Goal: Task Accomplishment & Management: Manage account settings

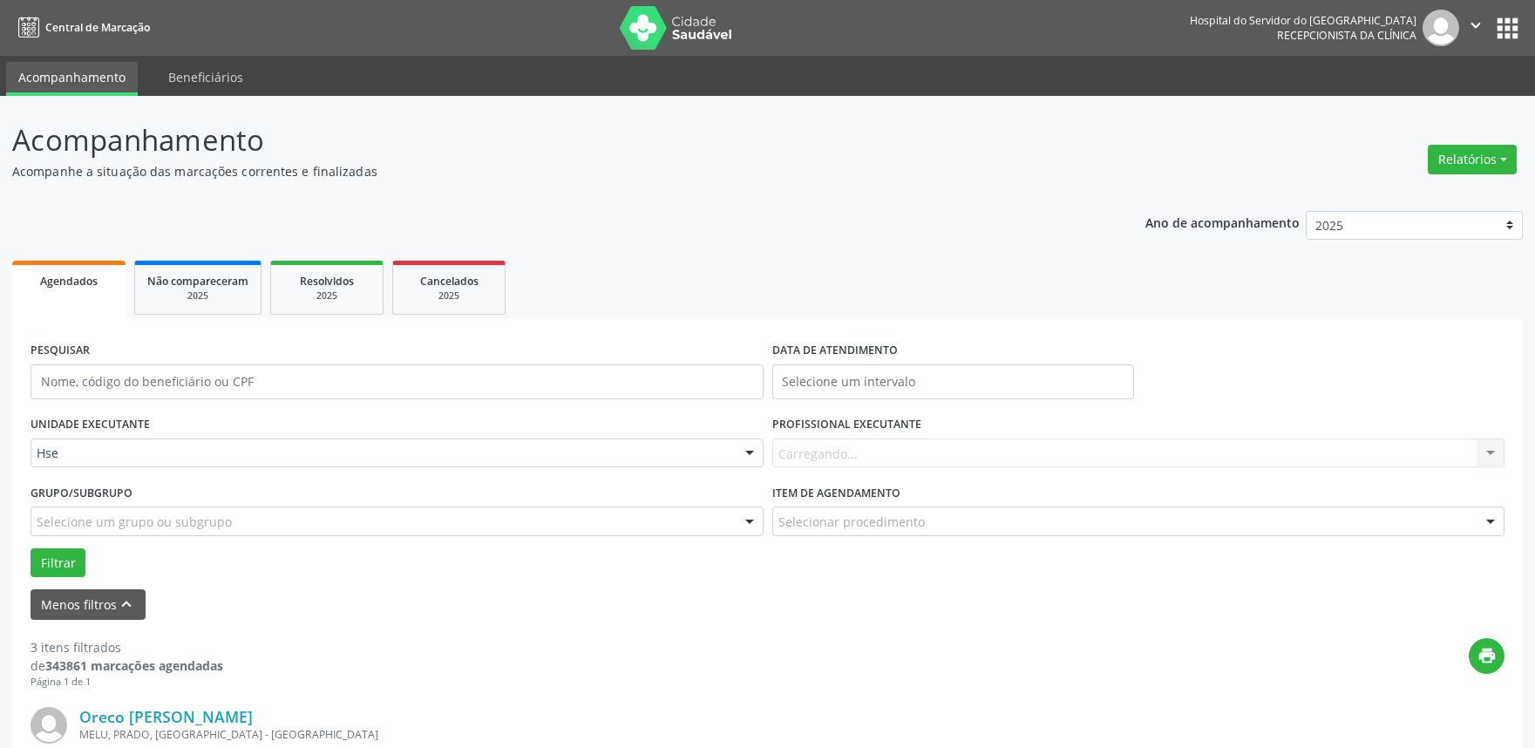
scroll to position [21, 0]
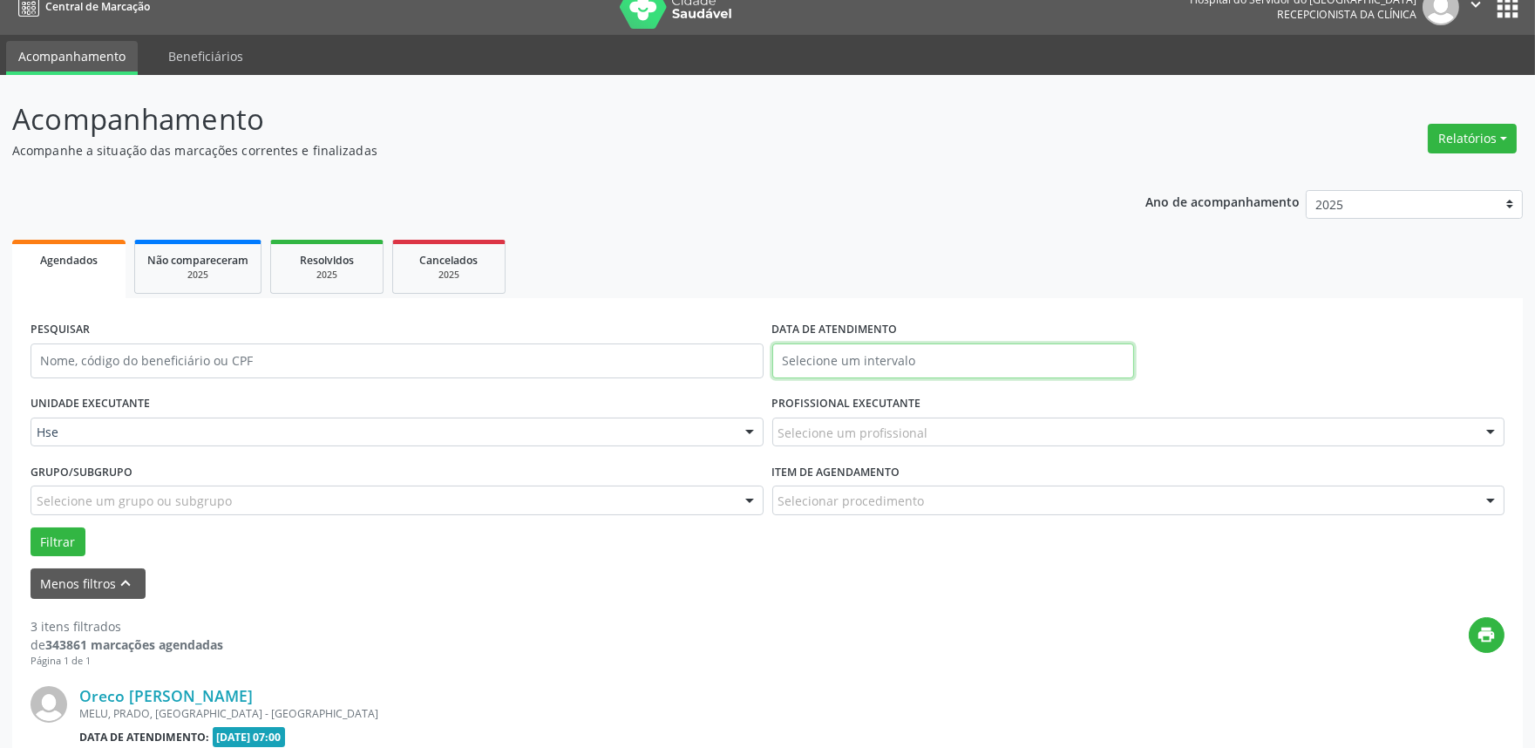
click at [833, 366] on input "text" at bounding box center [953, 360] width 362 height 35
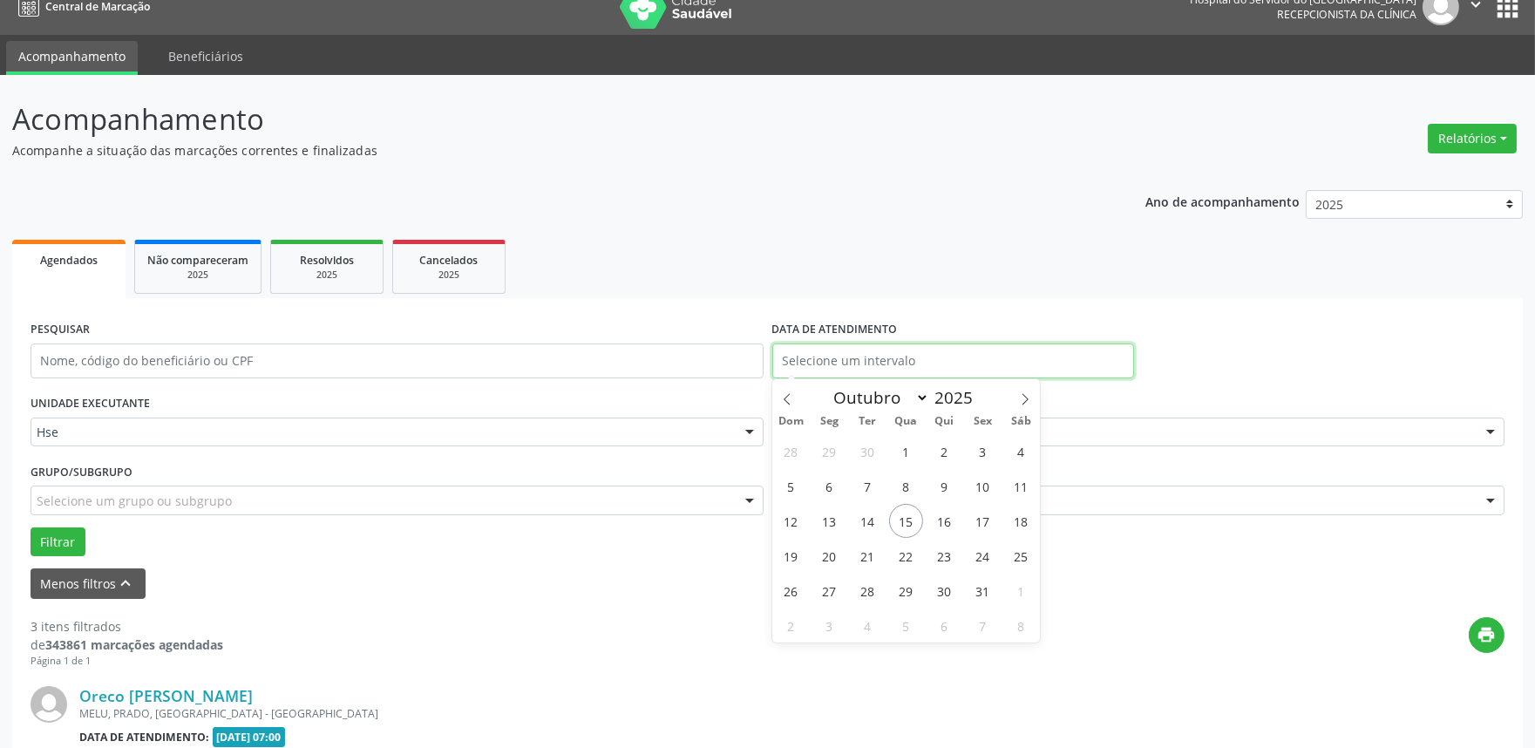
click at [838, 367] on input "text" at bounding box center [953, 360] width 362 height 35
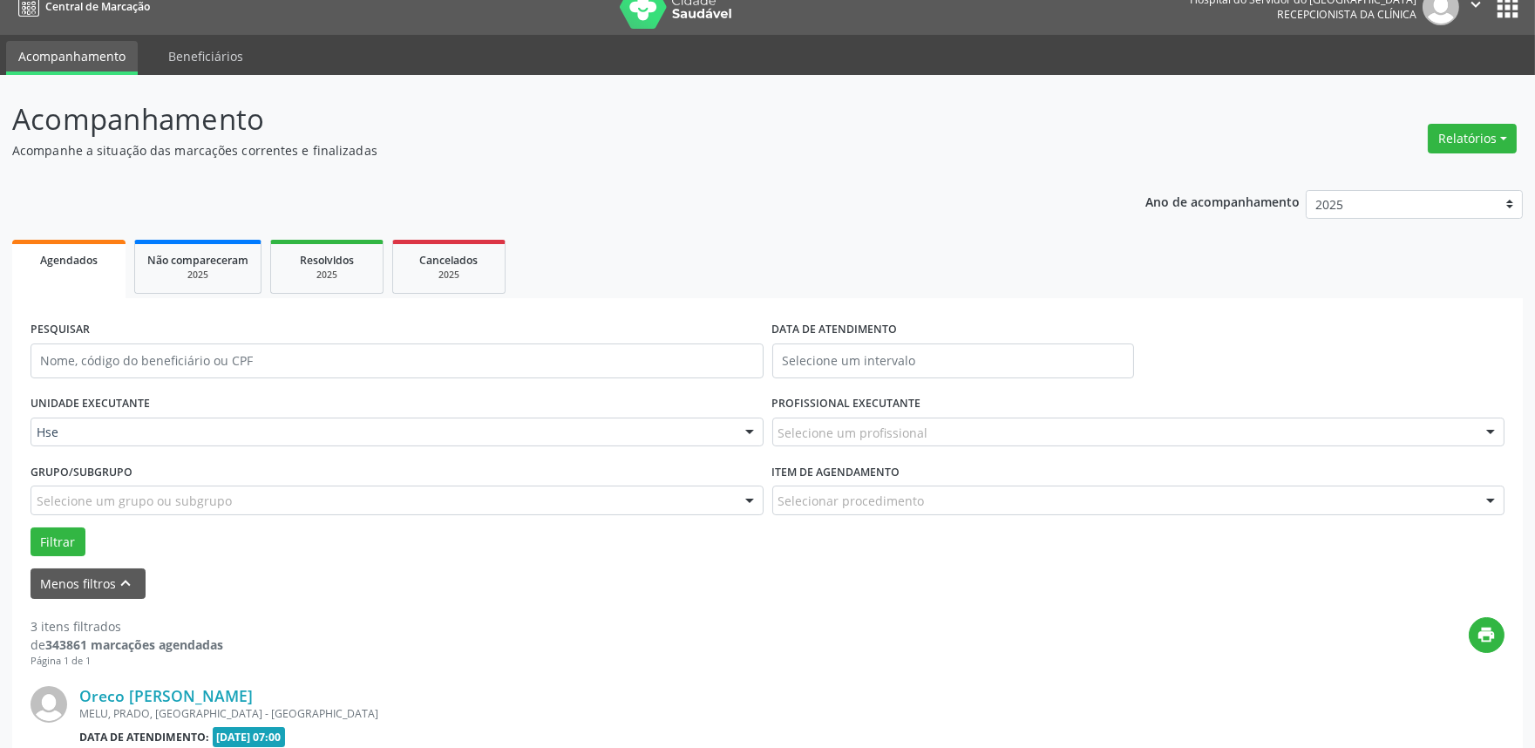
drag, startPoint x: 907, startPoint y: 220, endPoint x: 907, endPoint y: 229, distance: 9.6
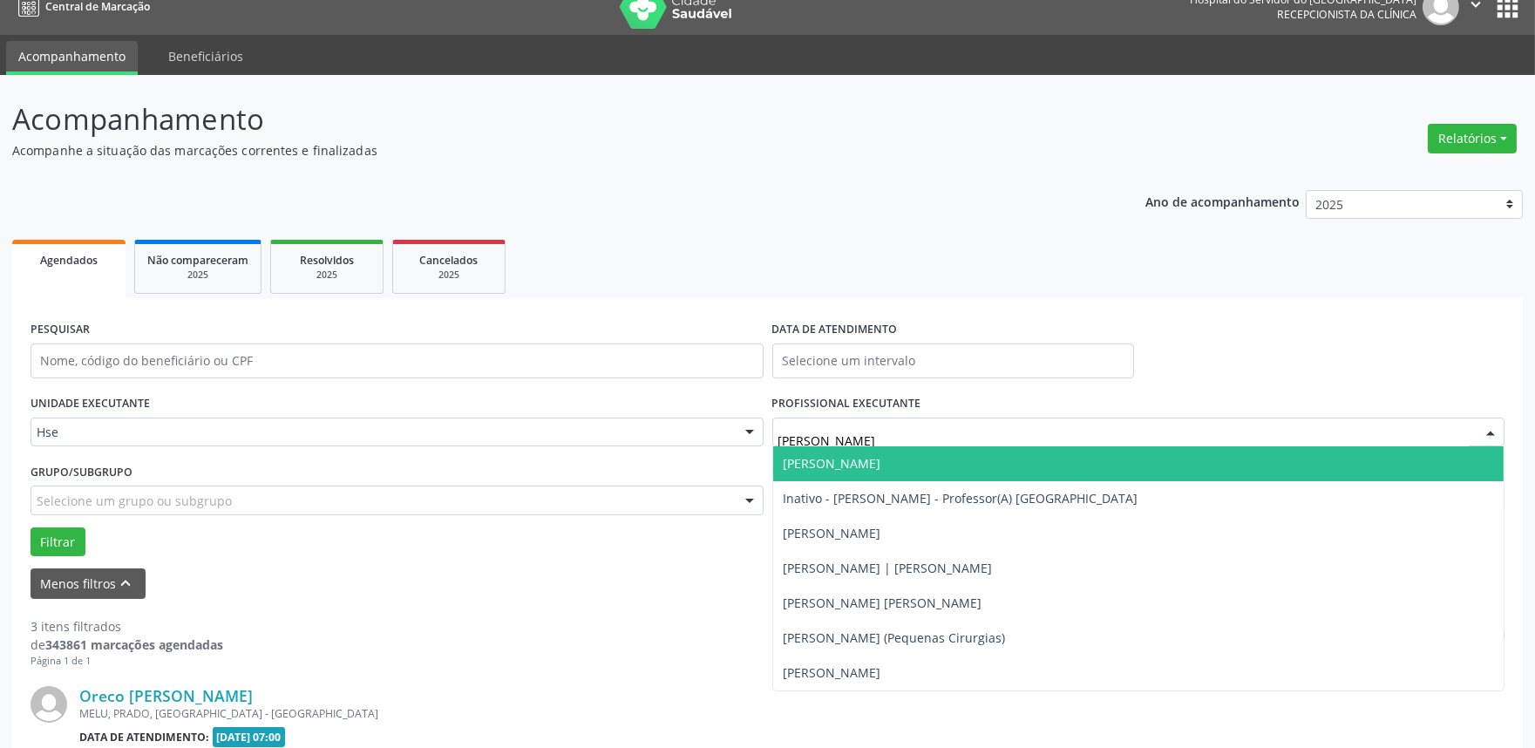
type input "[PERSON_NAME]"
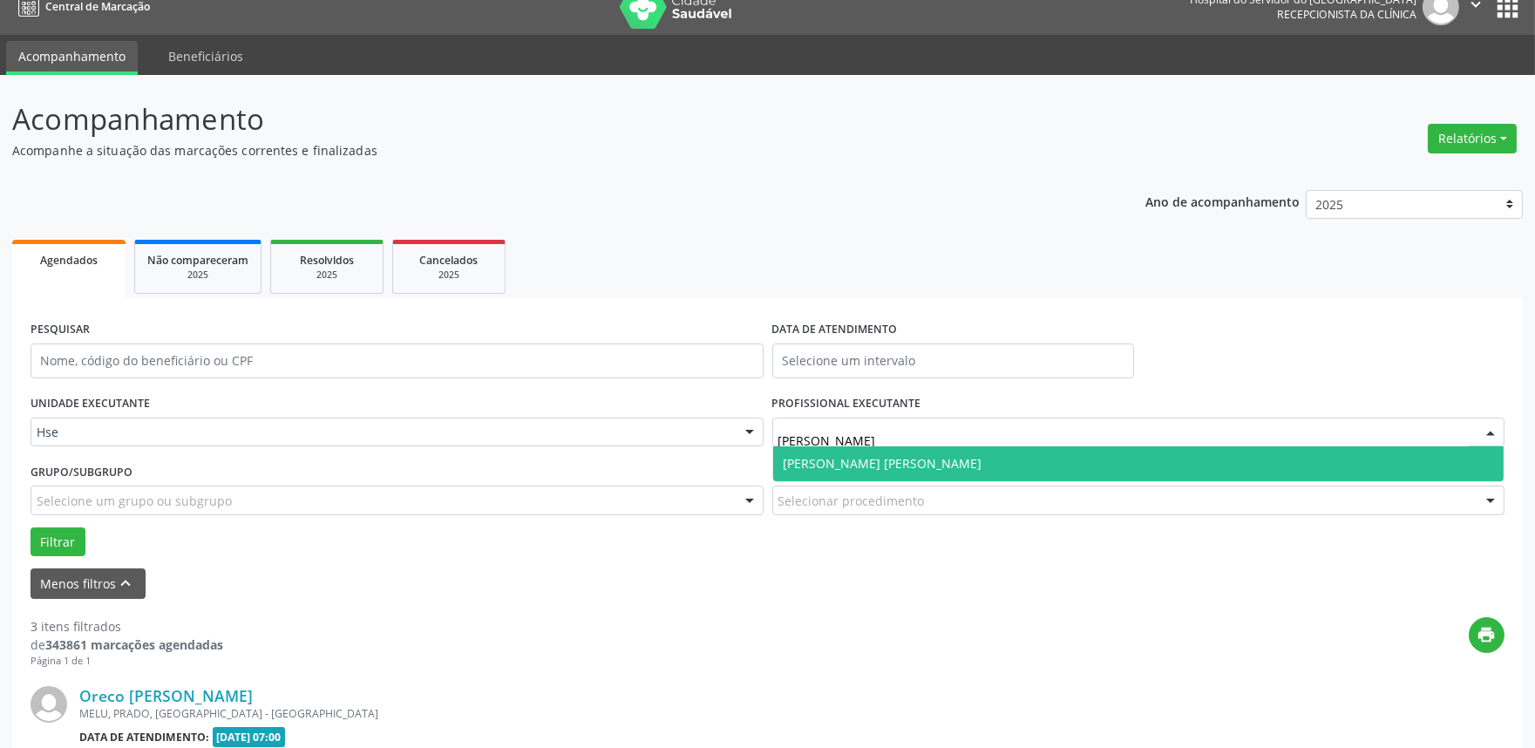
click at [903, 464] on span "[PERSON_NAME] [PERSON_NAME]" at bounding box center [883, 463] width 199 height 17
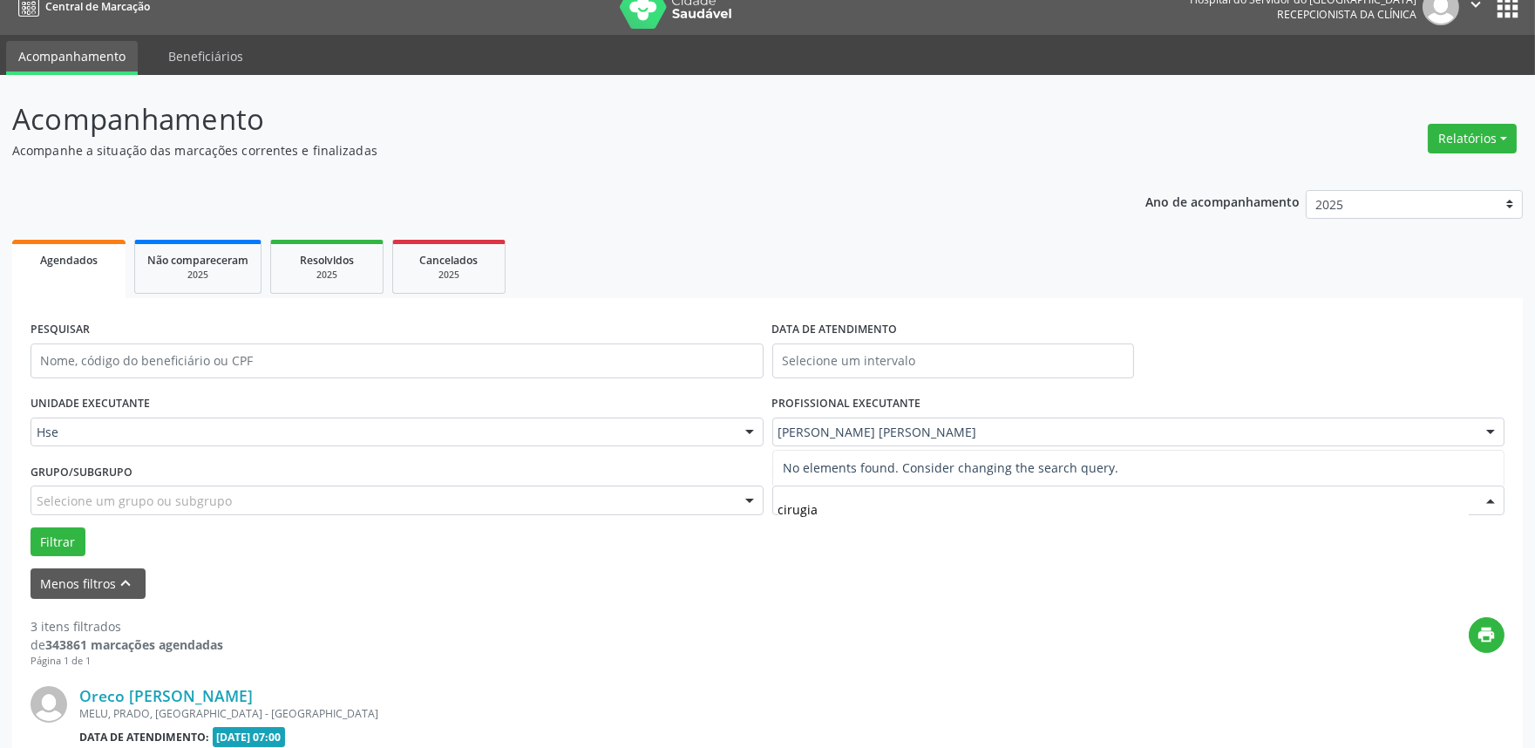
type input "cirugia"
click at [910, 586] on div "Menos filtros keyboard_arrow_up" at bounding box center [767, 583] width 1483 height 31
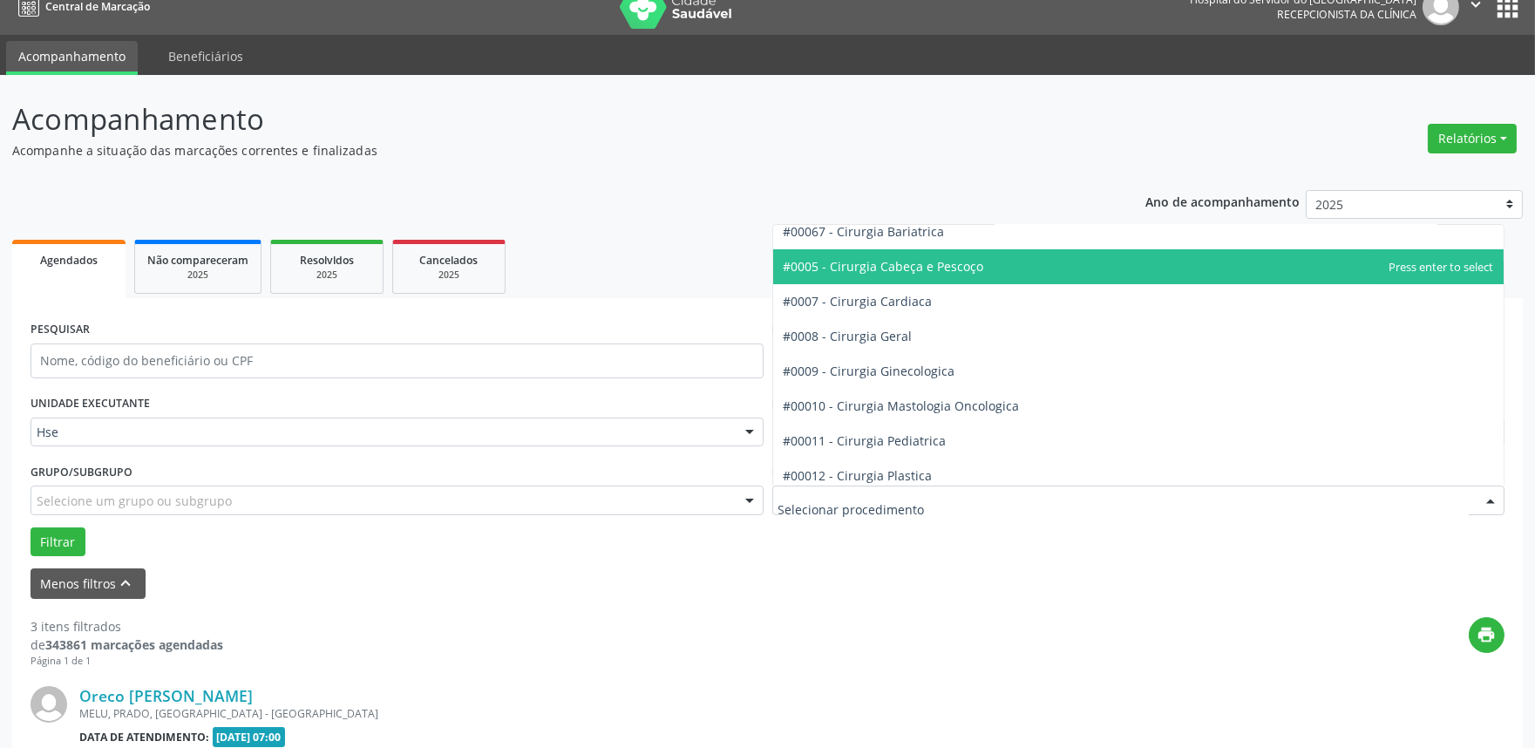
scroll to position [194, 0]
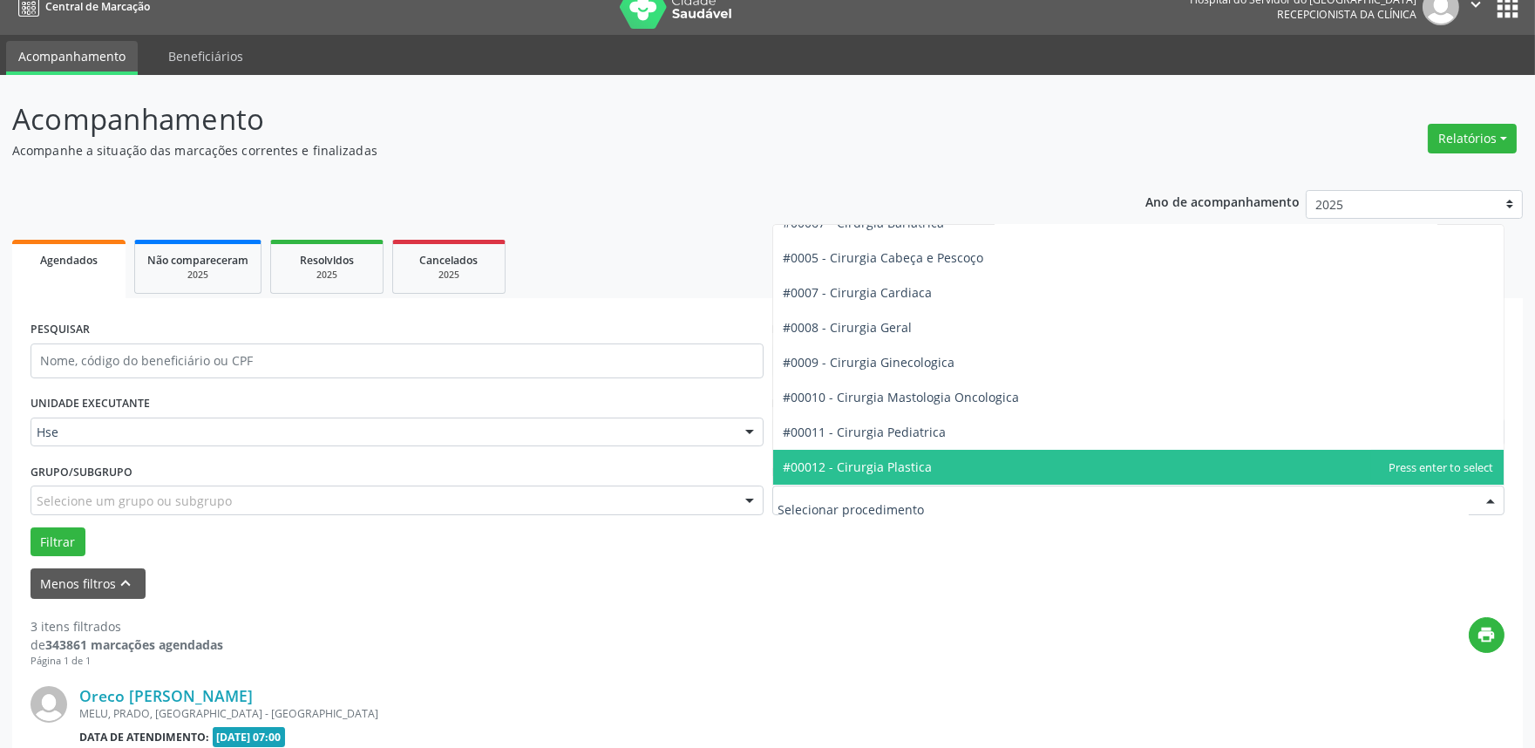
click at [919, 467] on span "#00012 - Cirurgia Plastica" at bounding box center [858, 467] width 149 height 17
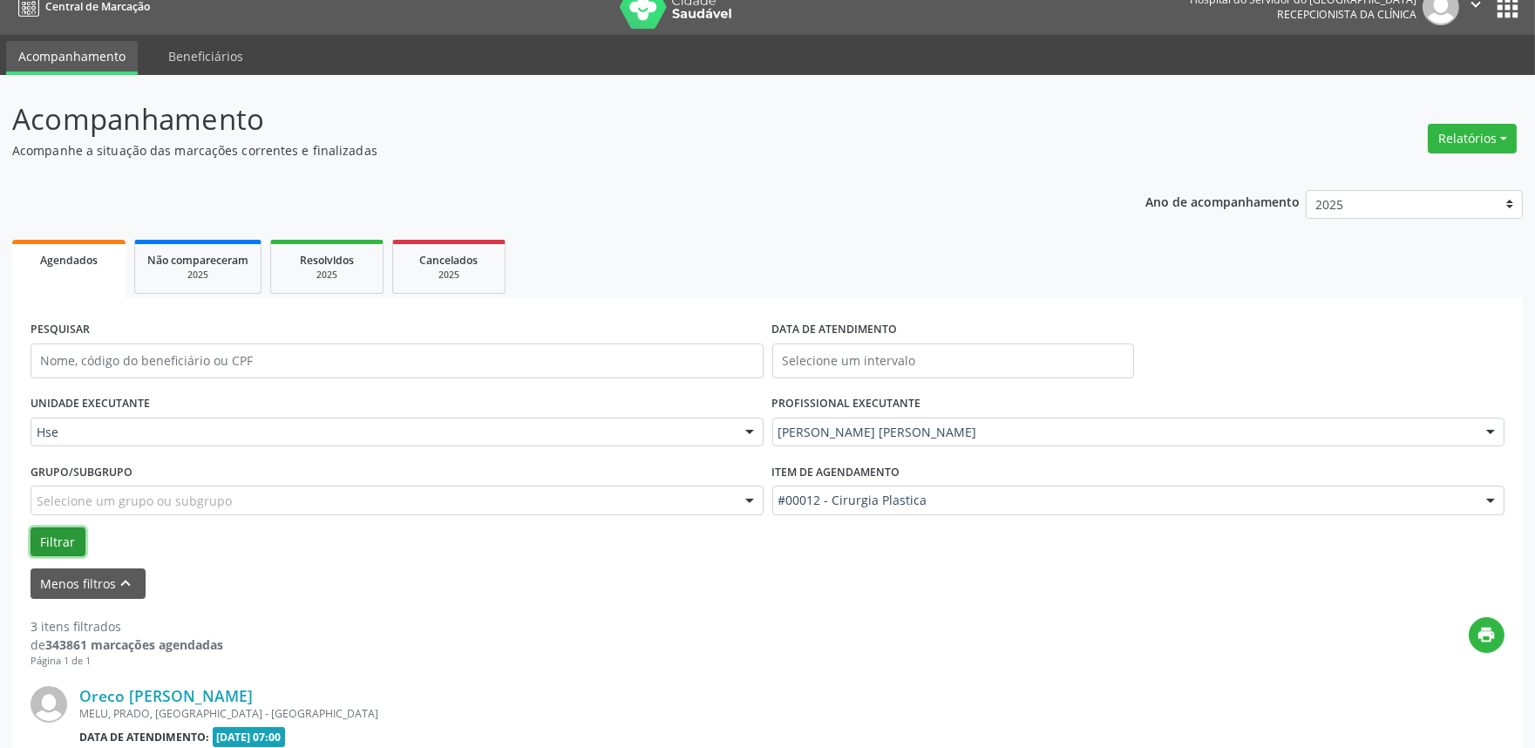
click at [75, 539] on button "Filtrar" at bounding box center [58, 542] width 55 height 30
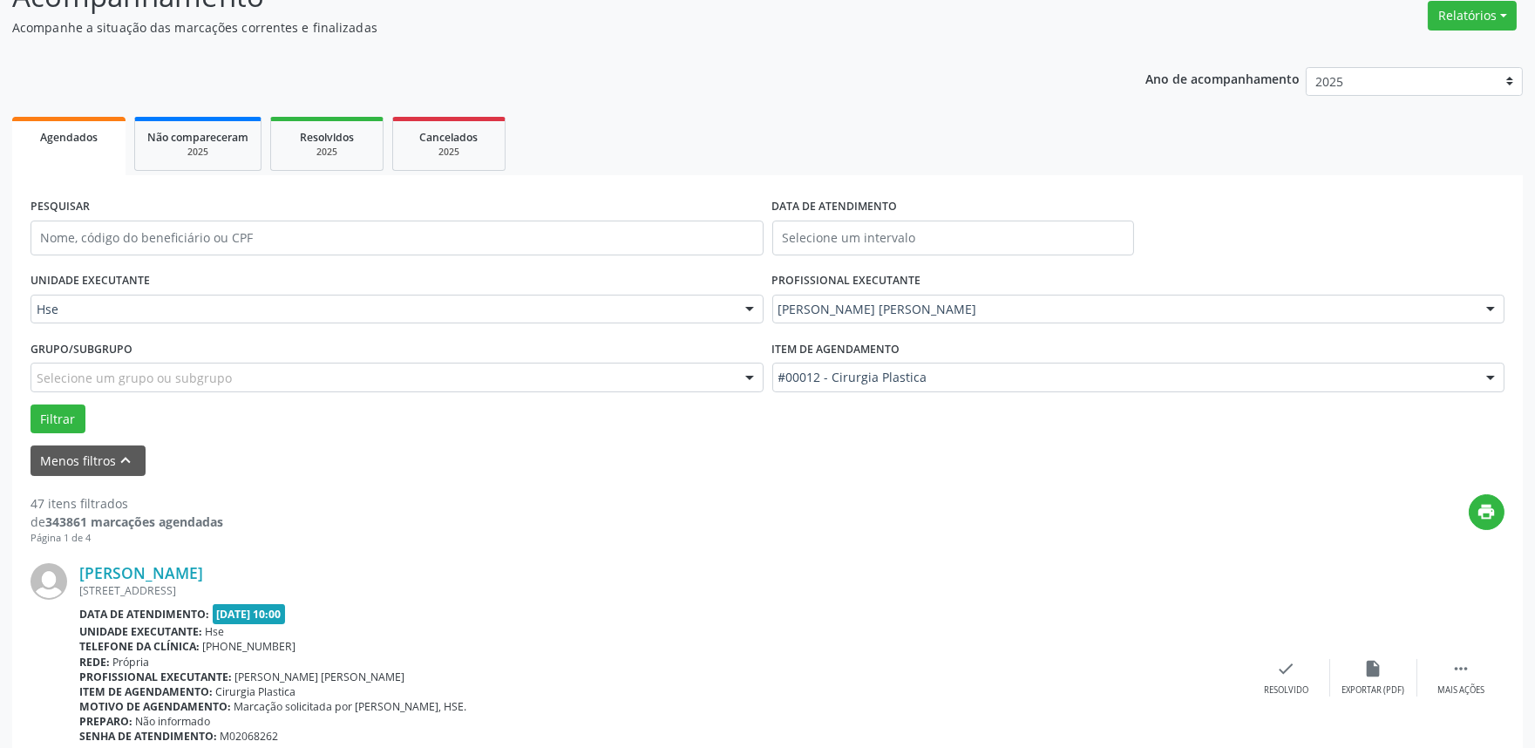
scroll to position [118, 0]
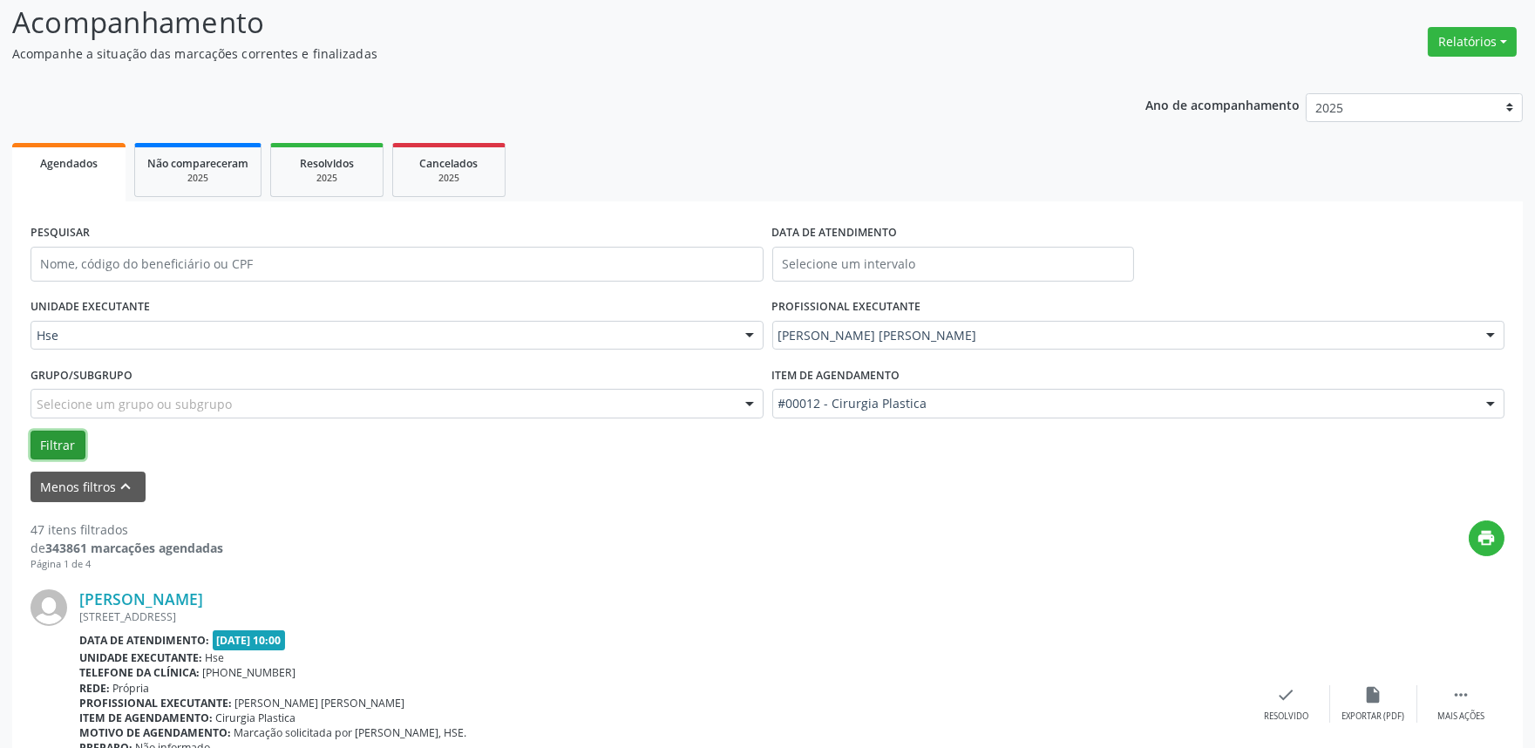
click at [42, 439] on button "Filtrar" at bounding box center [58, 446] width 55 height 30
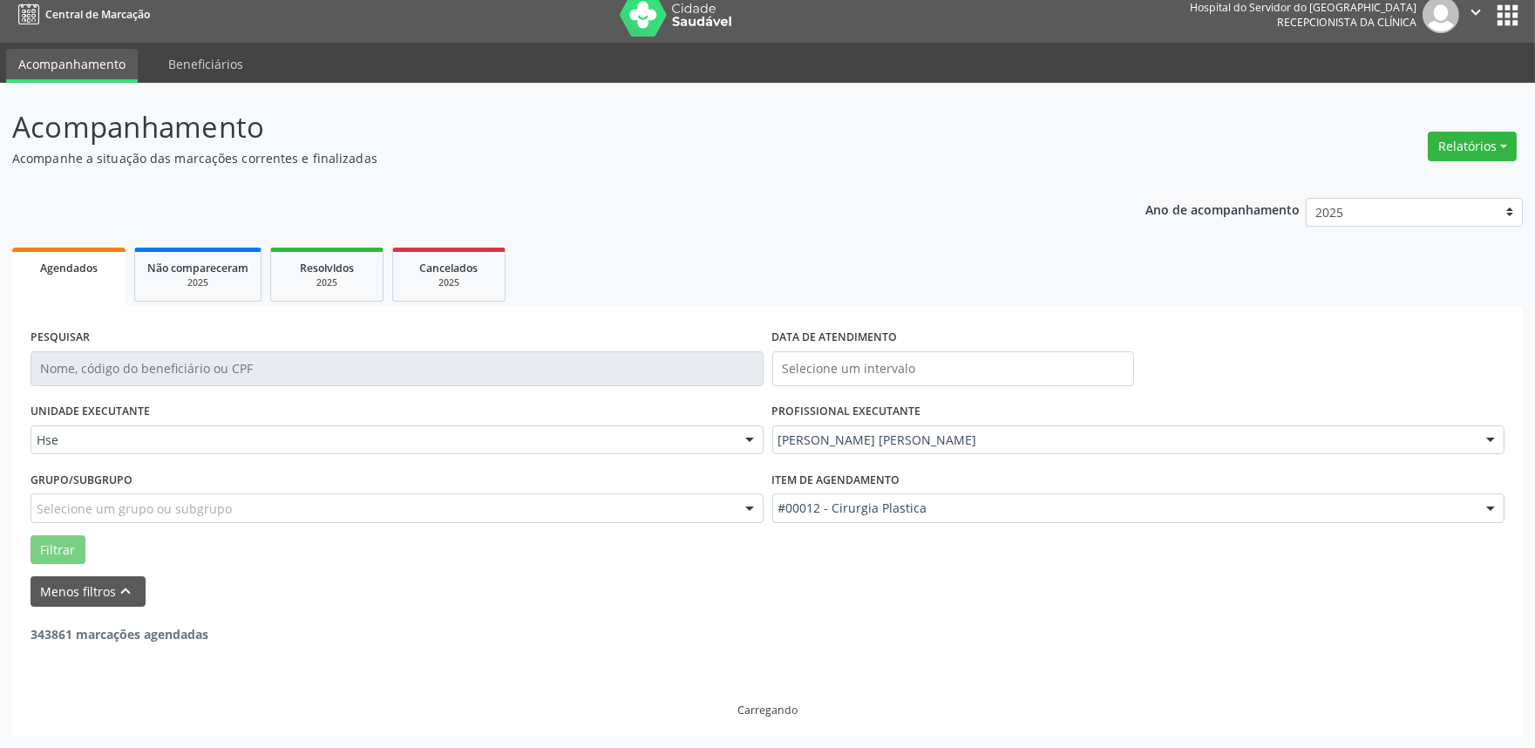
scroll to position [11, 0]
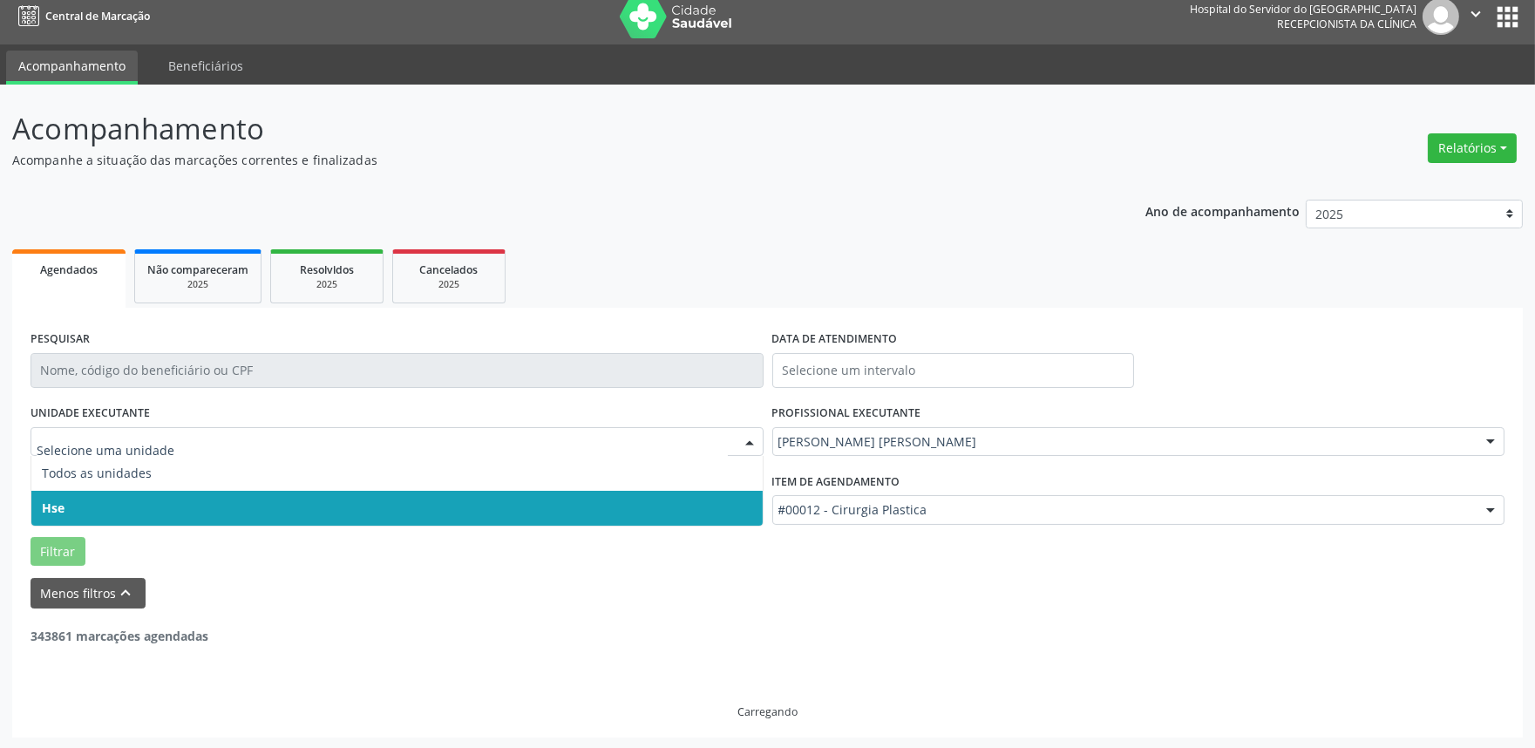
click at [340, 507] on span "Hse" at bounding box center [396, 508] width 731 height 35
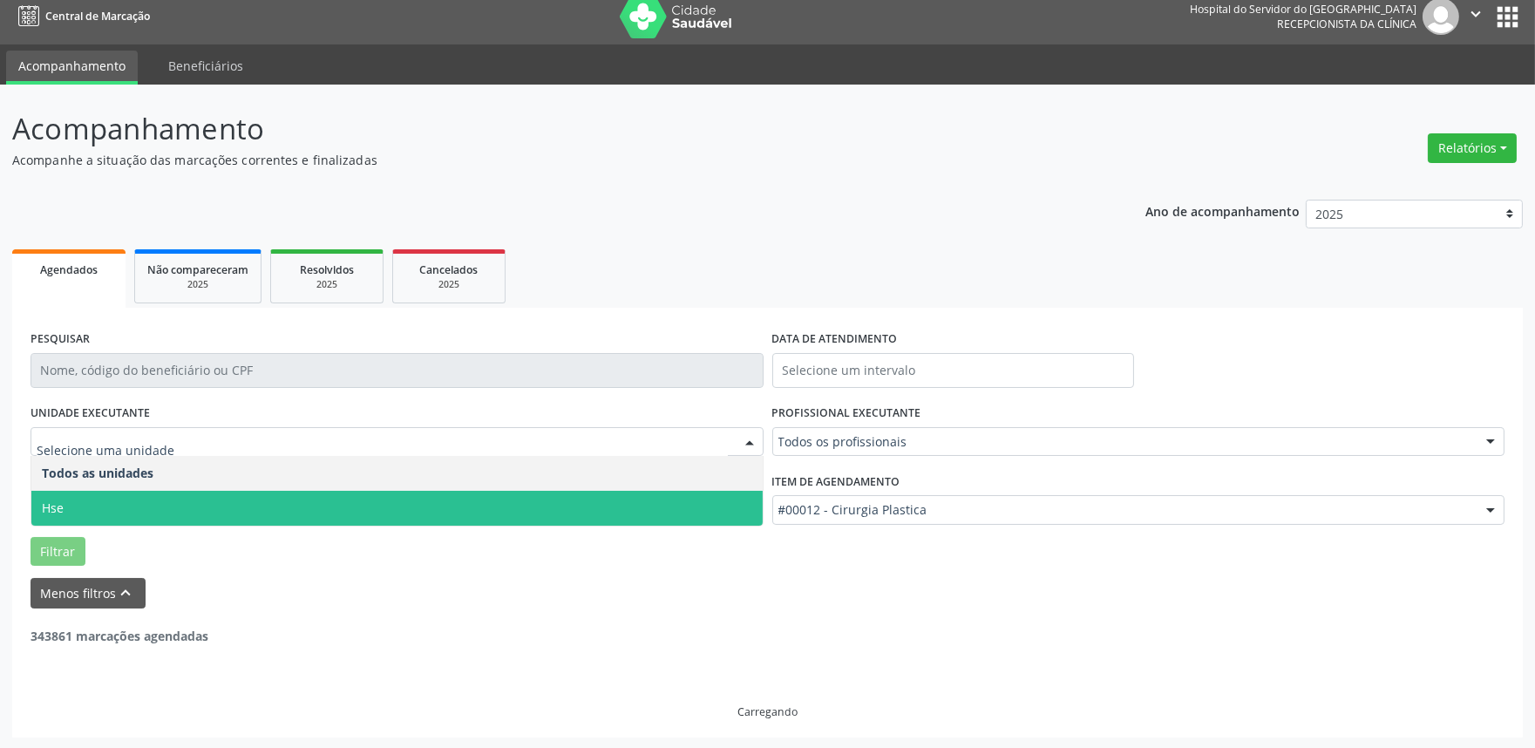
click at [323, 497] on span "Hse" at bounding box center [396, 508] width 731 height 35
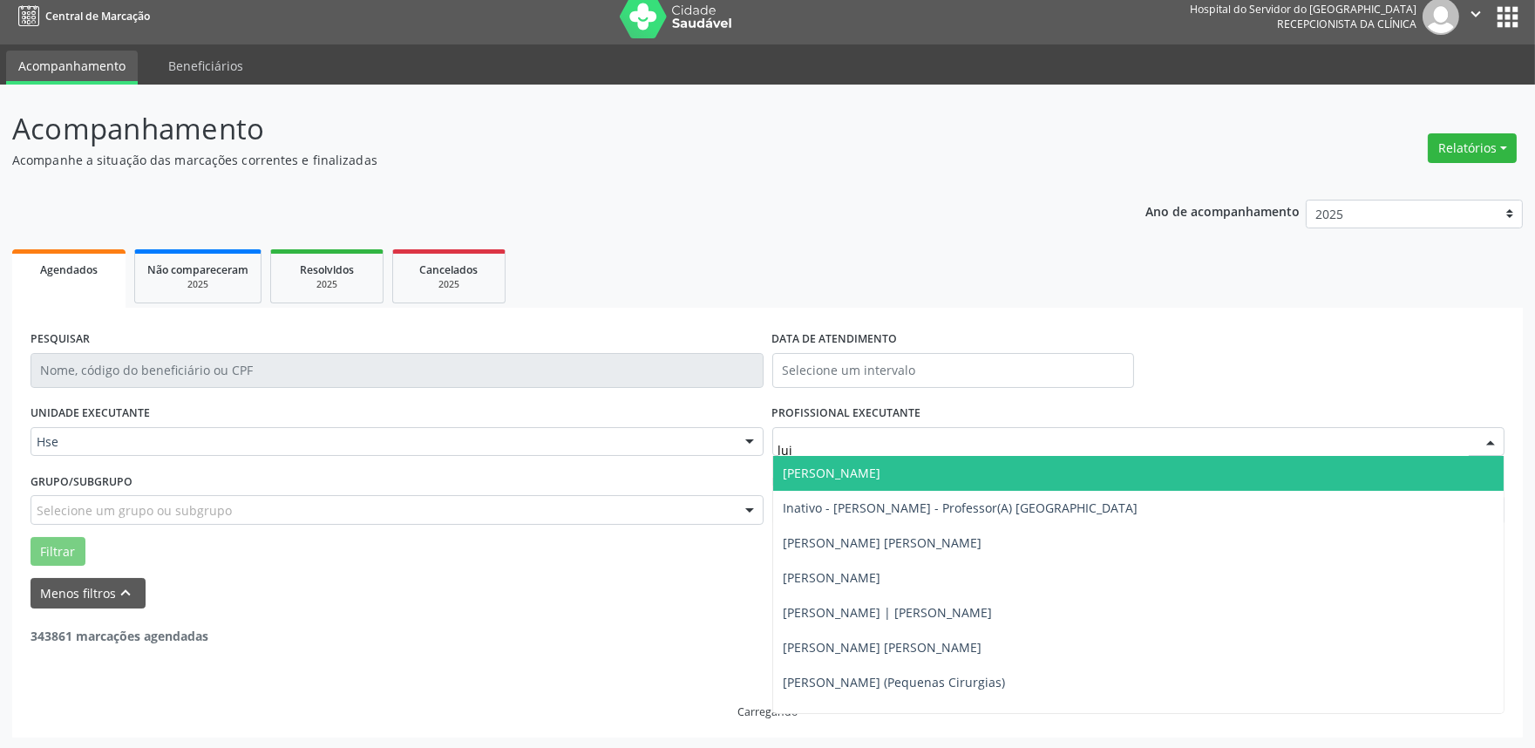
type input "[PERSON_NAME]"
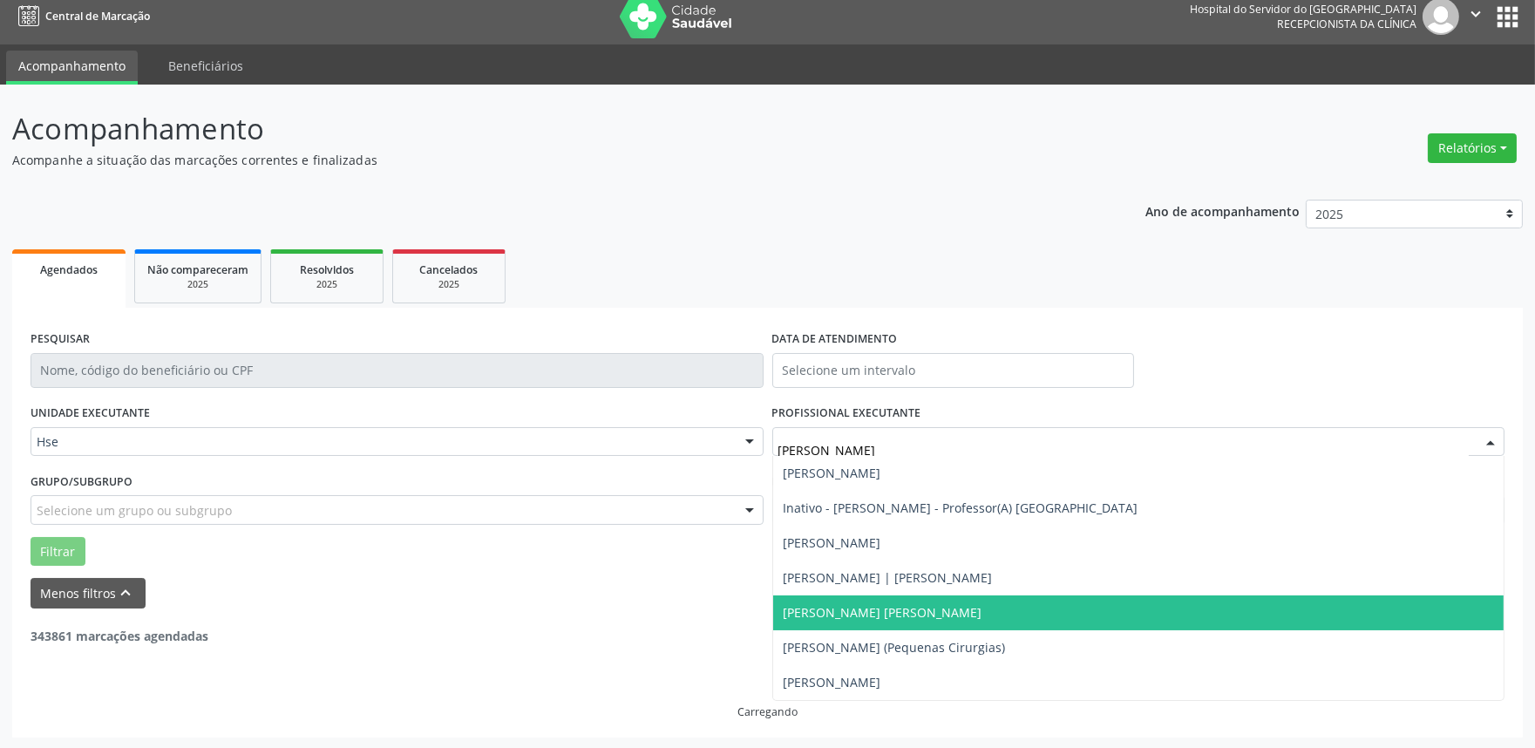
click at [842, 608] on span "[PERSON_NAME] [PERSON_NAME]" at bounding box center [883, 612] width 199 height 17
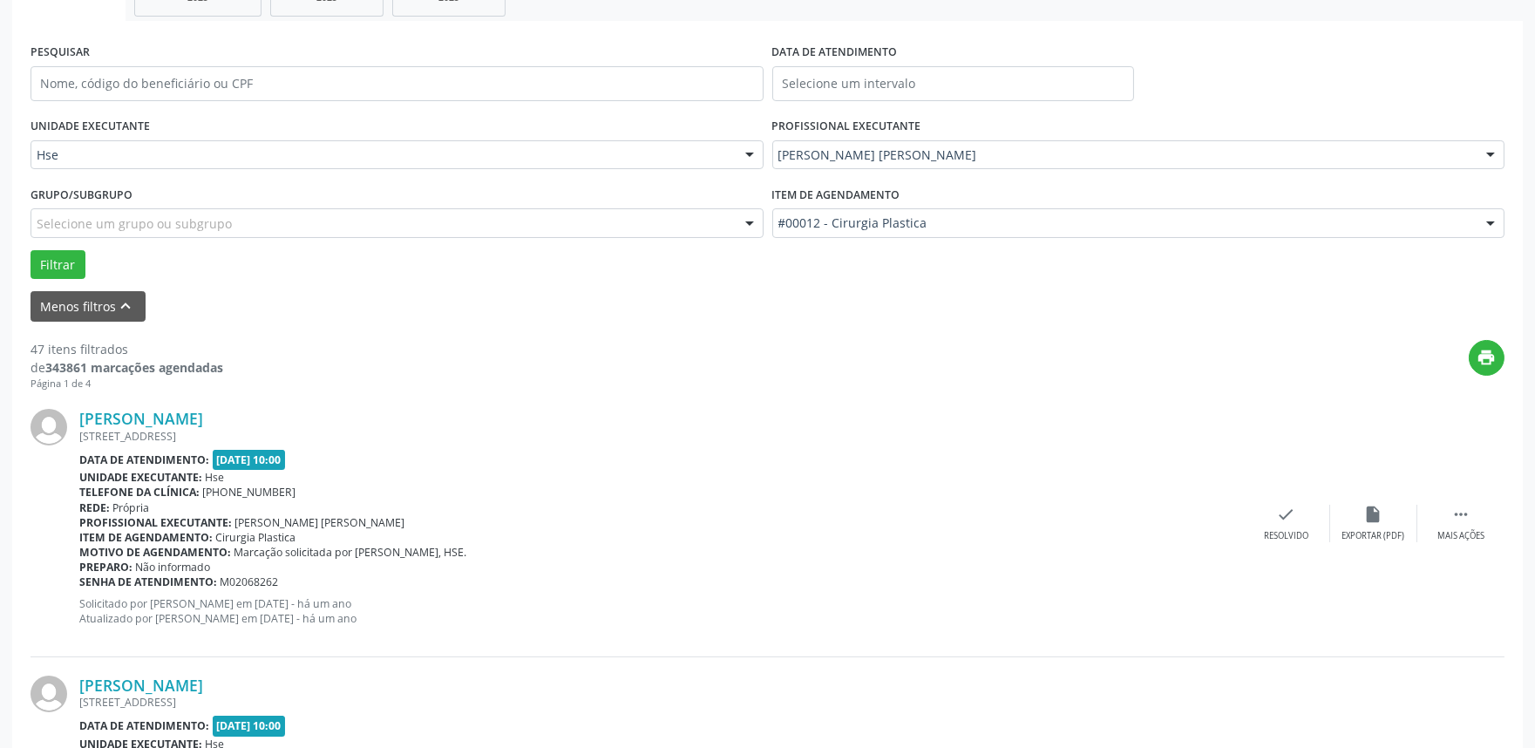
scroll to position [108, 0]
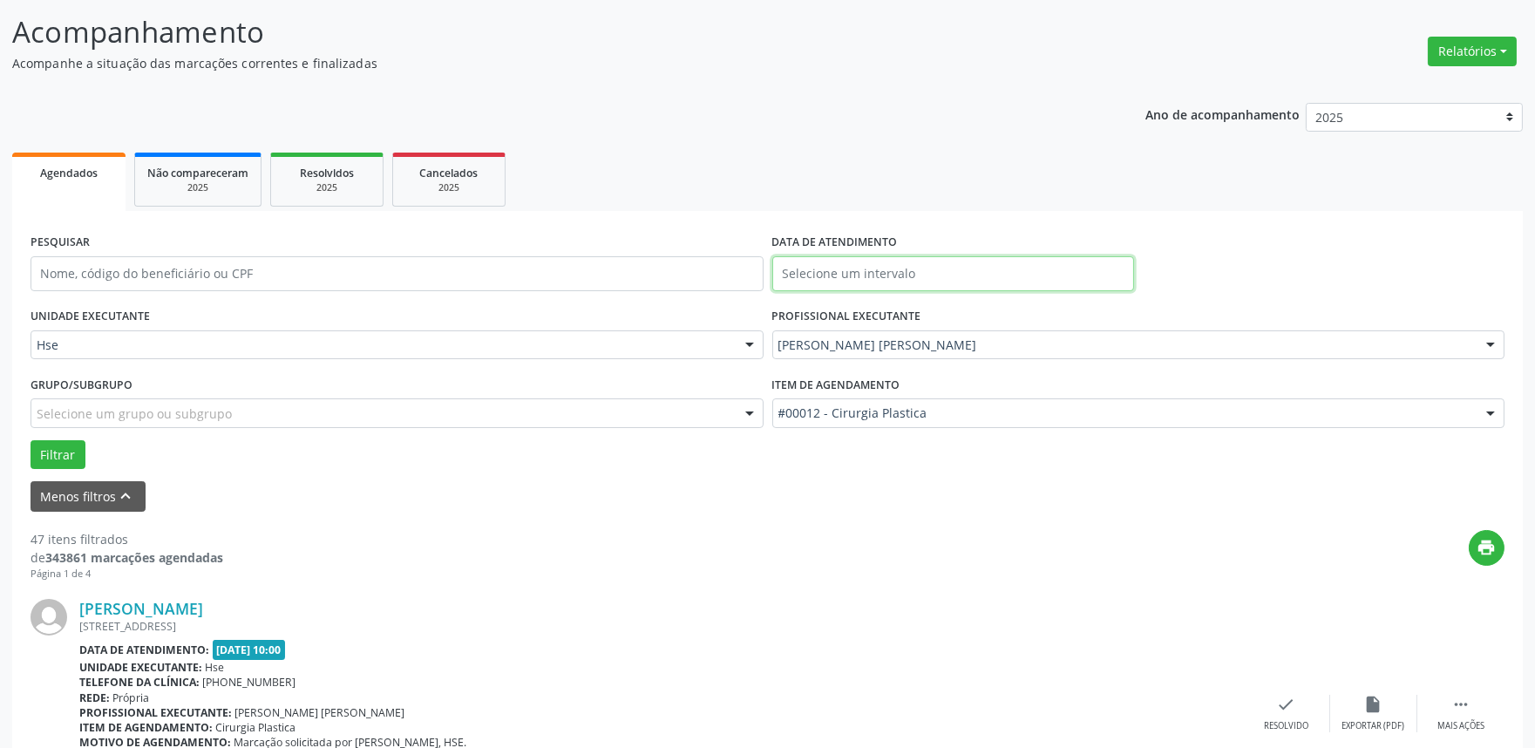
click at [912, 277] on input "text" at bounding box center [953, 273] width 362 height 35
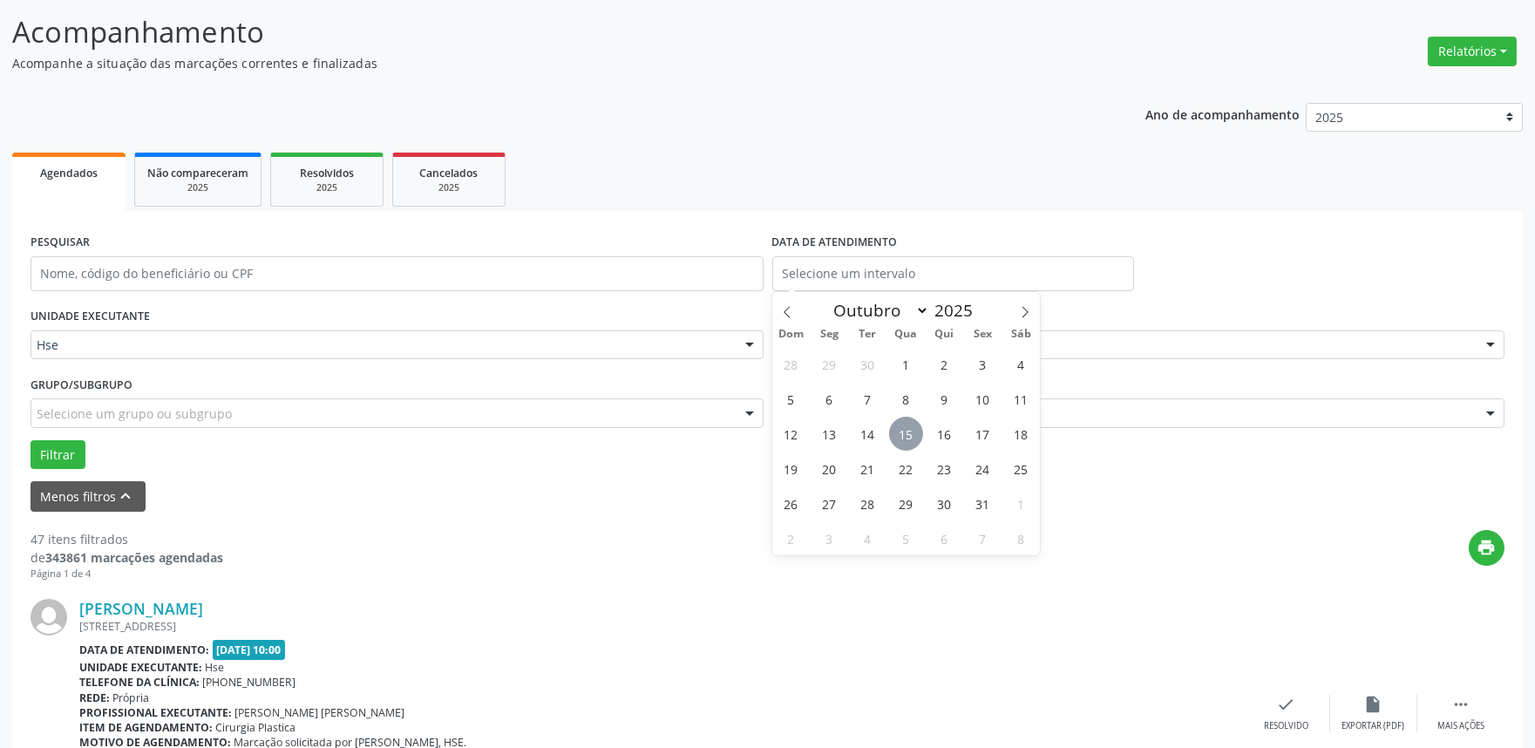
click at [902, 438] on span "15" at bounding box center [906, 434] width 34 height 34
type input "[DATE]"
click at [903, 438] on span "15" at bounding box center [906, 434] width 34 height 34
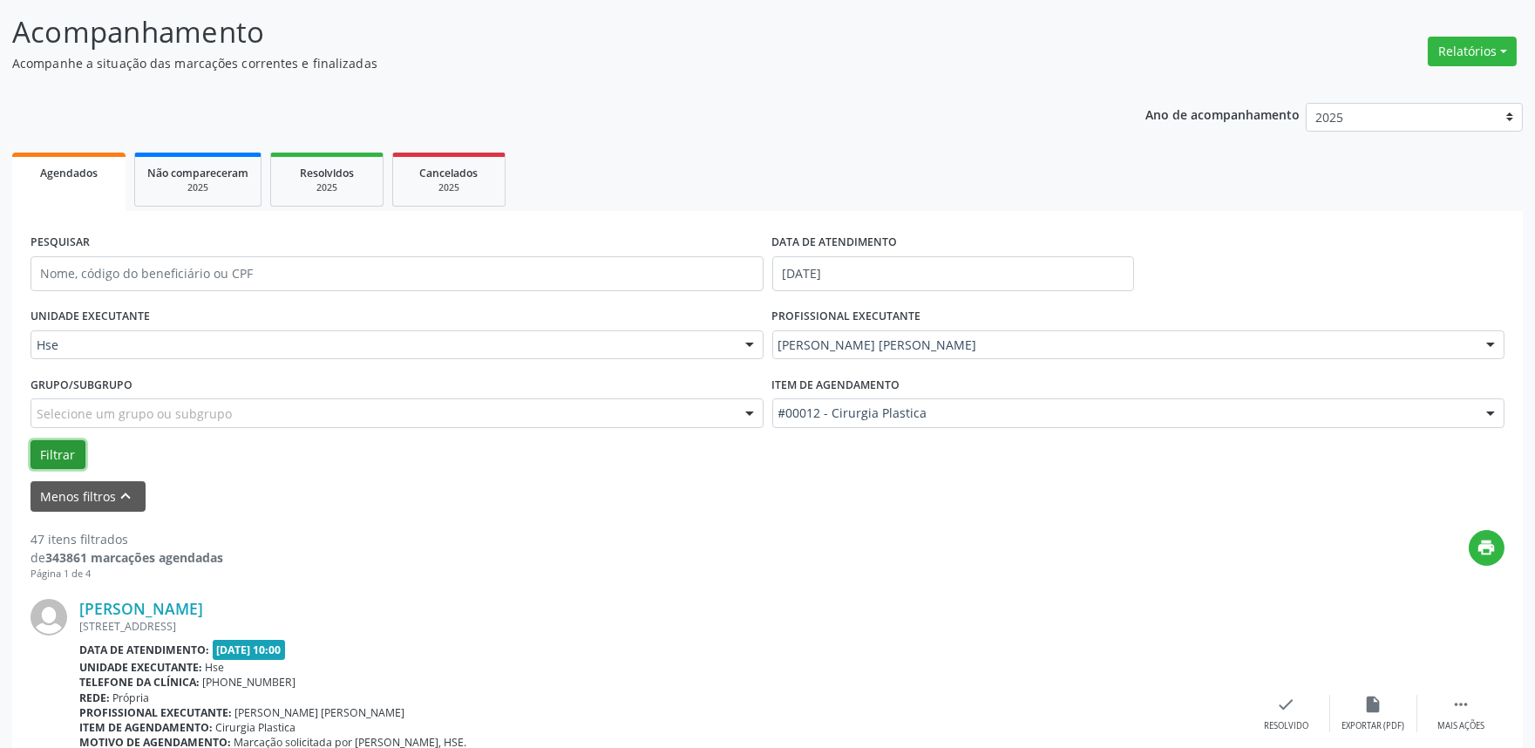
click at [58, 455] on button "Filtrar" at bounding box center [58, 455] width 55 height 30
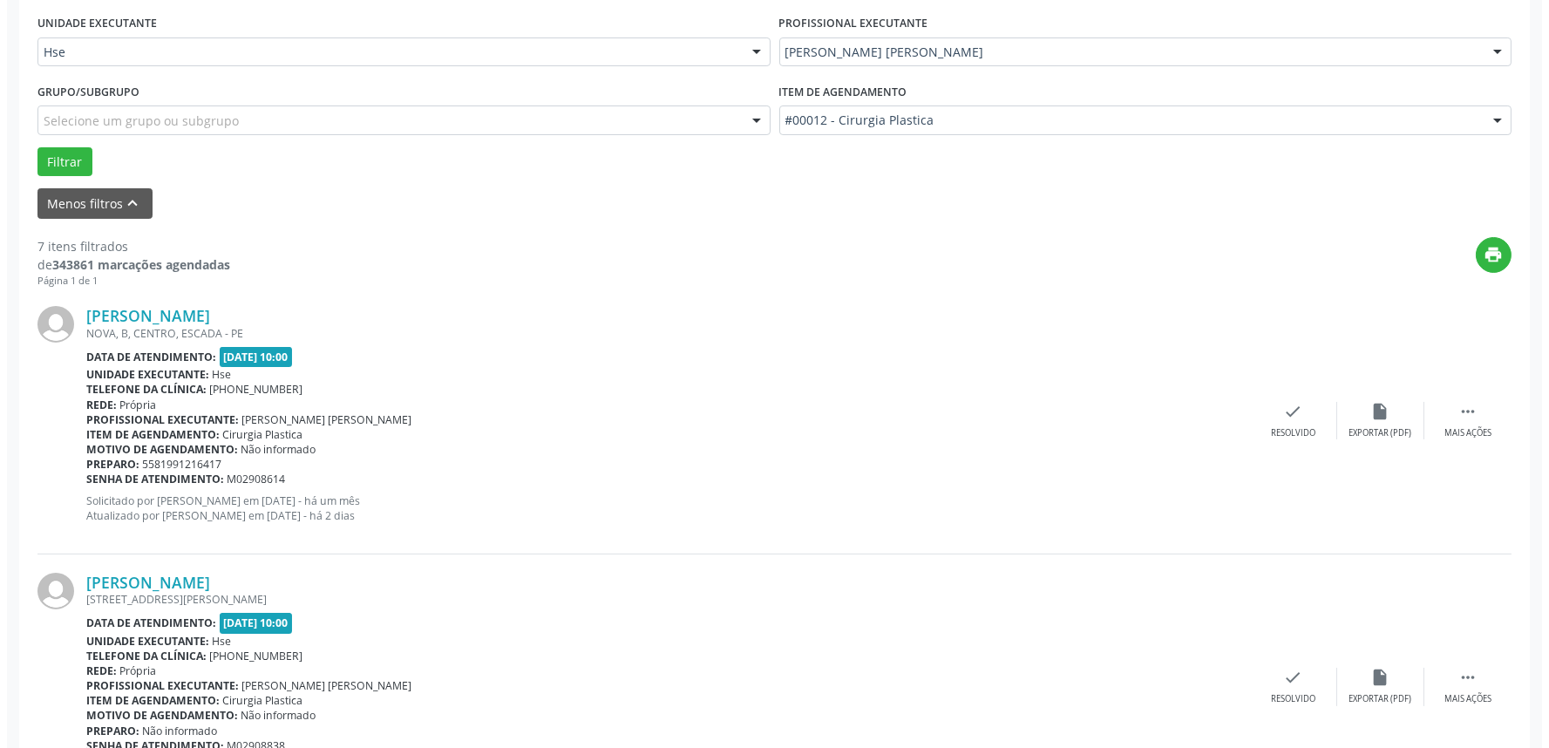
scroll to position [495, 0]
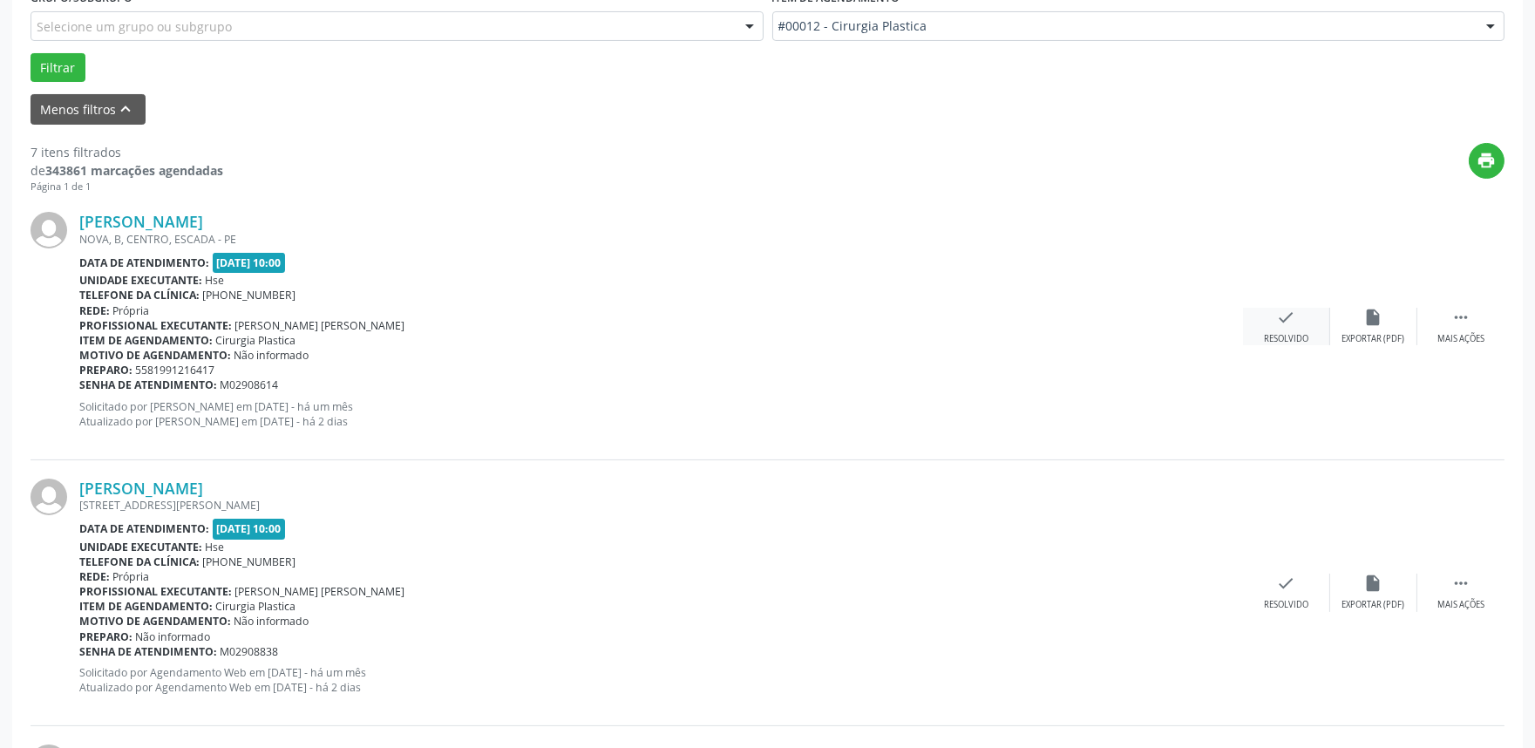
click at [1286, 333] on div "Resolvido" at bounding box center [1286, 339] width 44 height 12
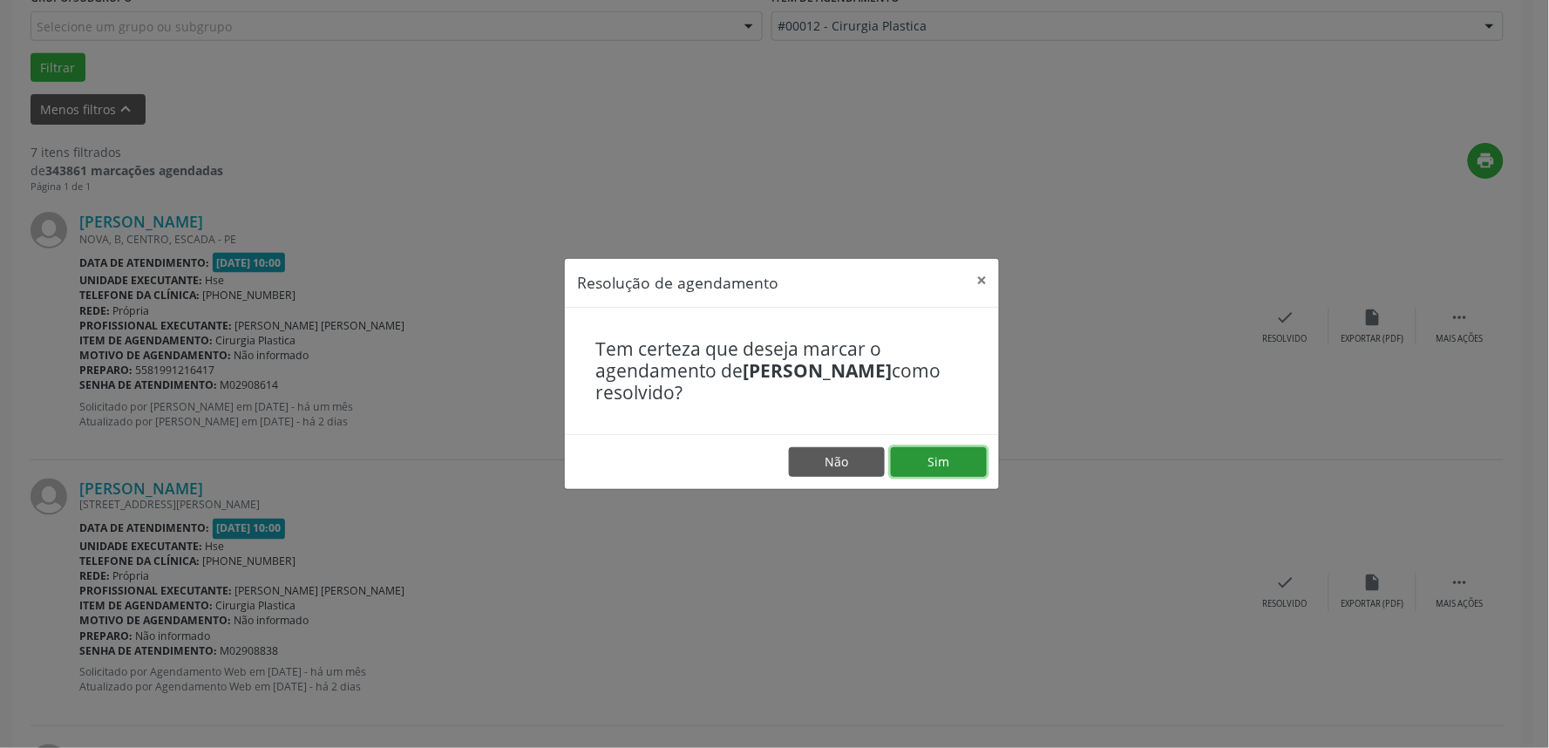
click at [930, 472] on button "Sim" at bounding box center [939, 462] width 96 height 30
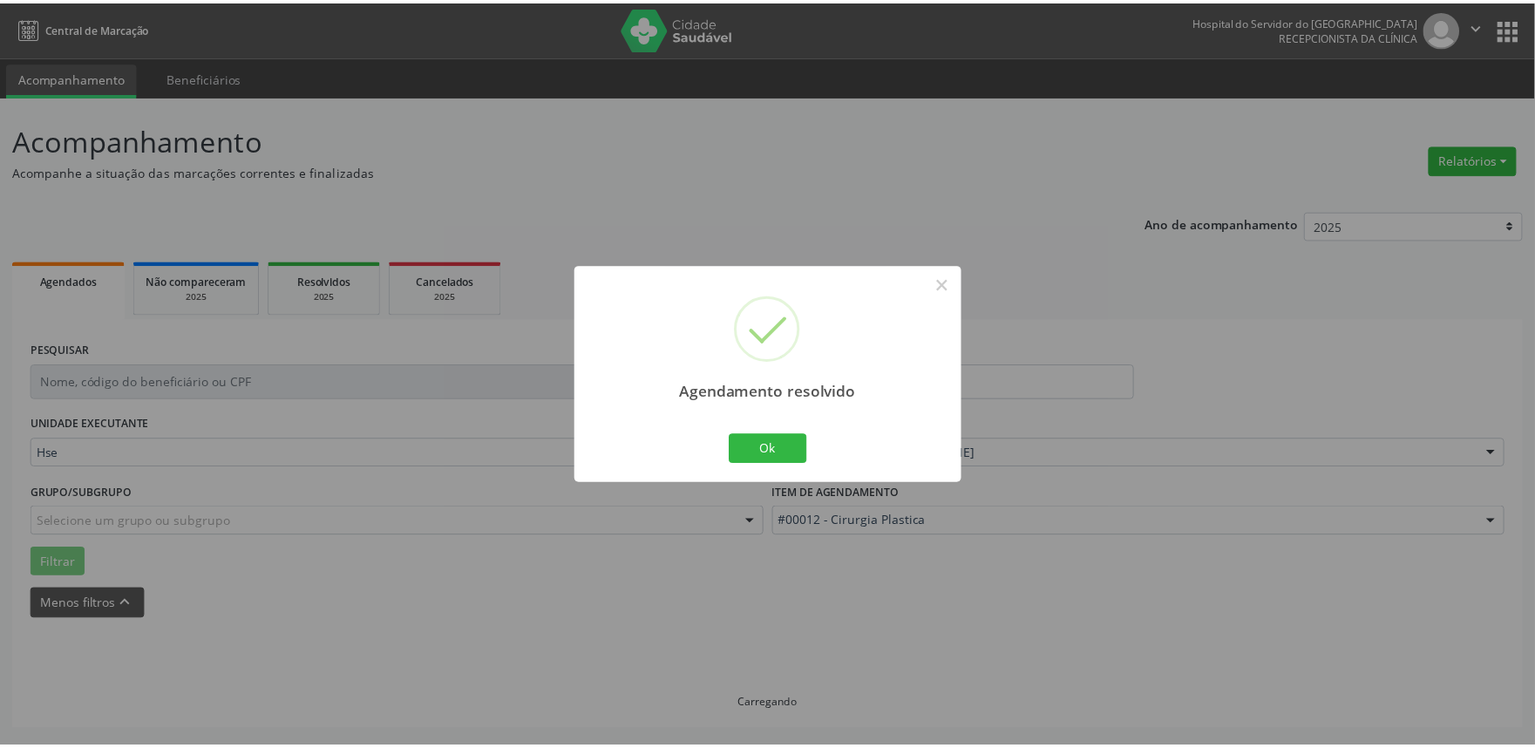
scroll to position [0, 0]
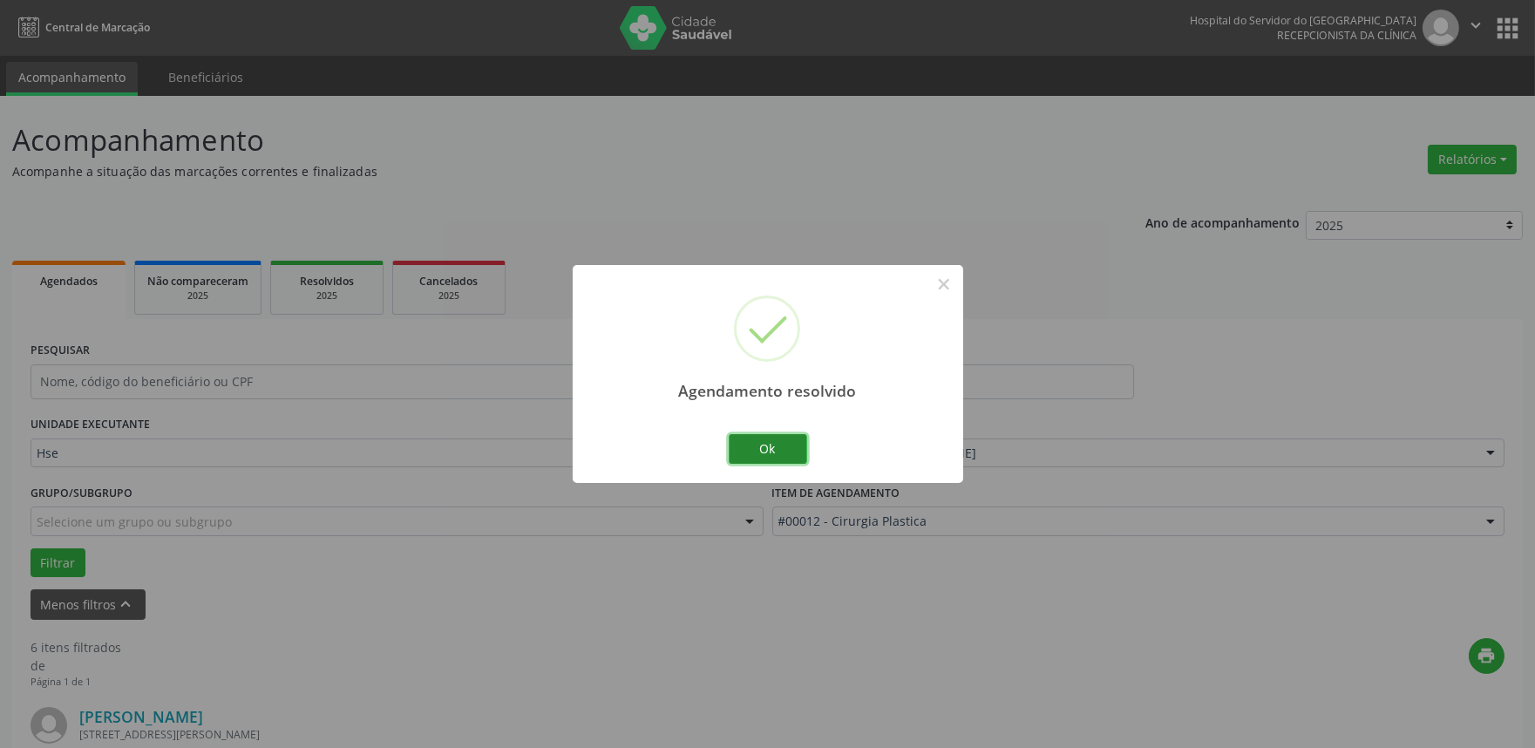
click at [785, 460] on button "Ok" at bounding box center [768, 449] width 78 height 30
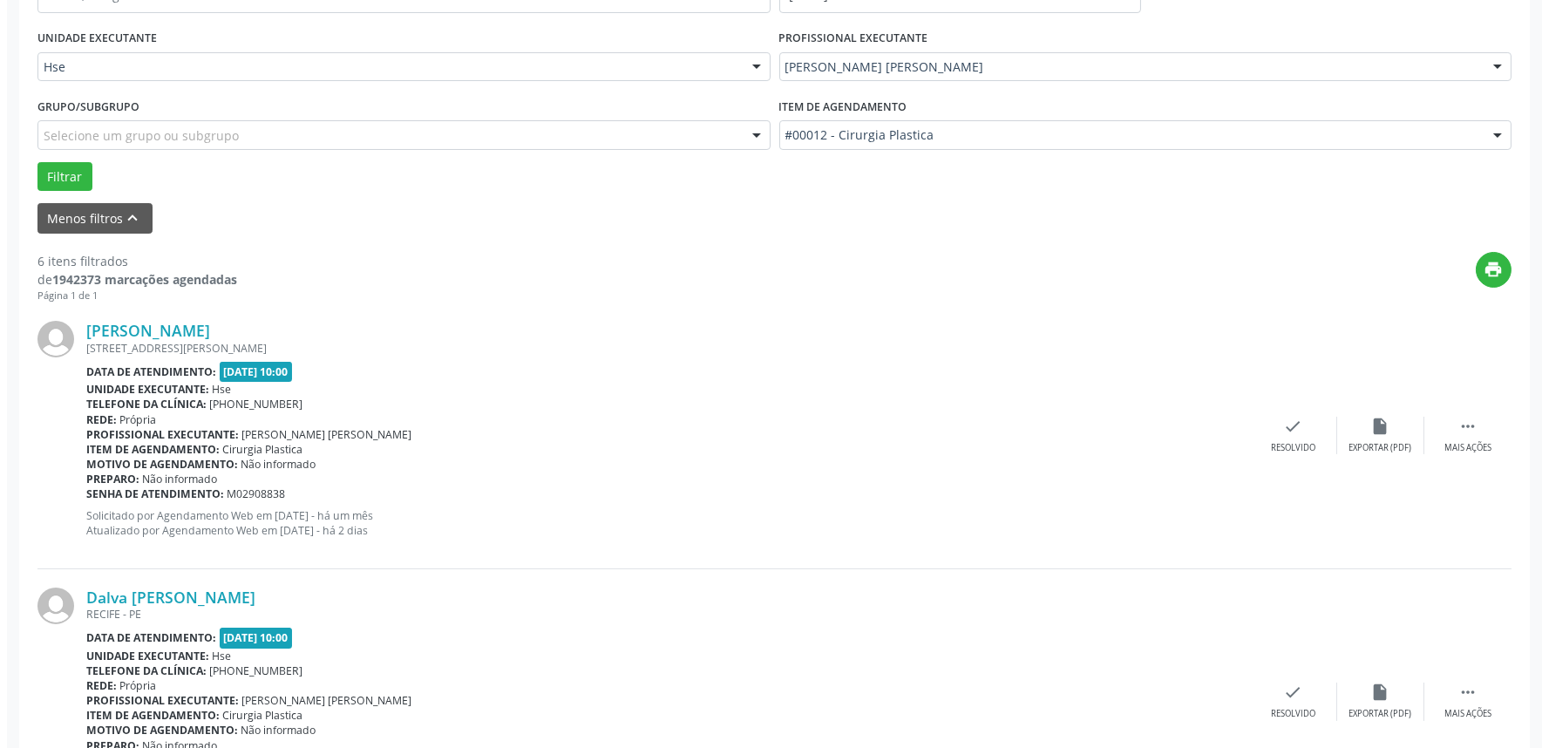
scroll to position [387, 0]
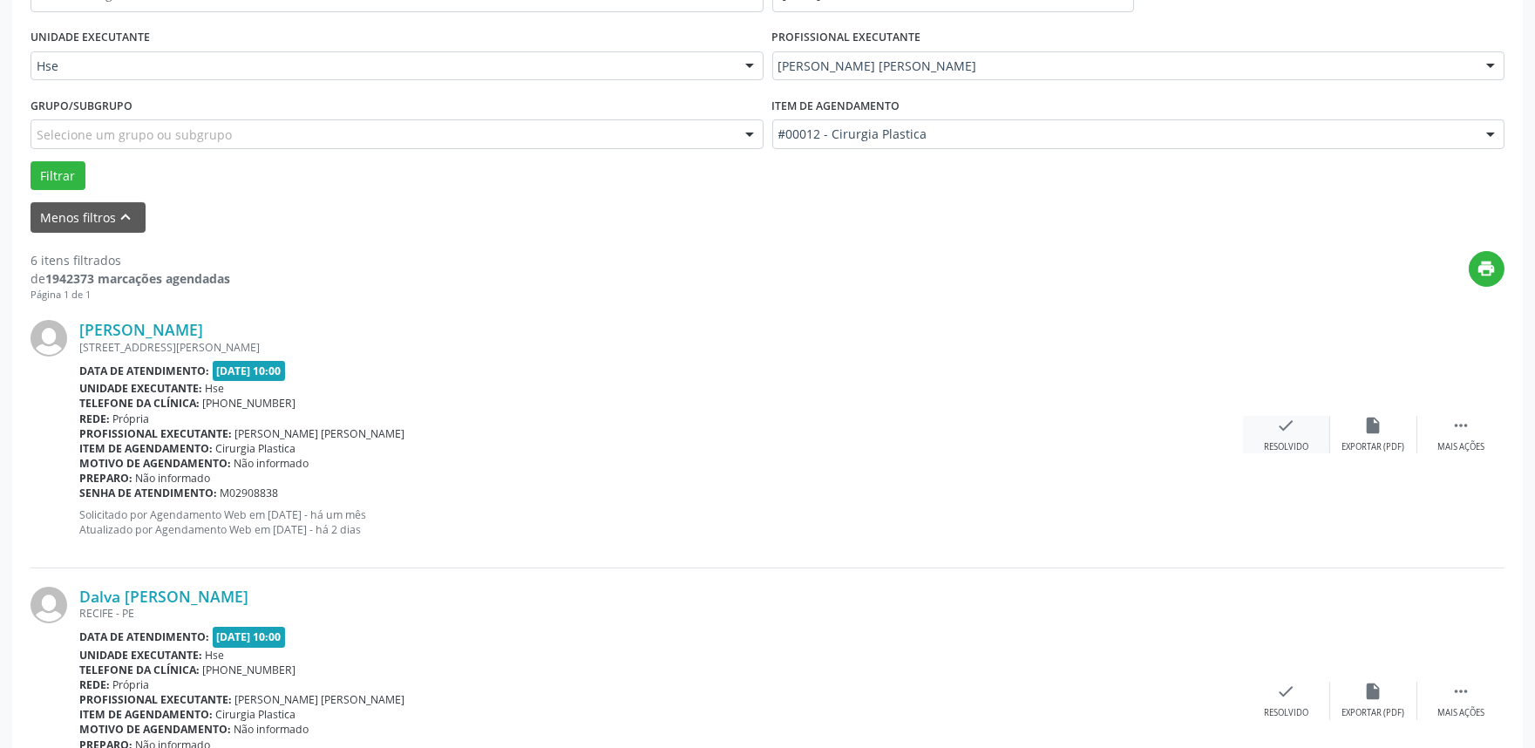
click at [1280, 437] on div "check Resolvido" at bounding box center [1286, 434] width 87 height 37
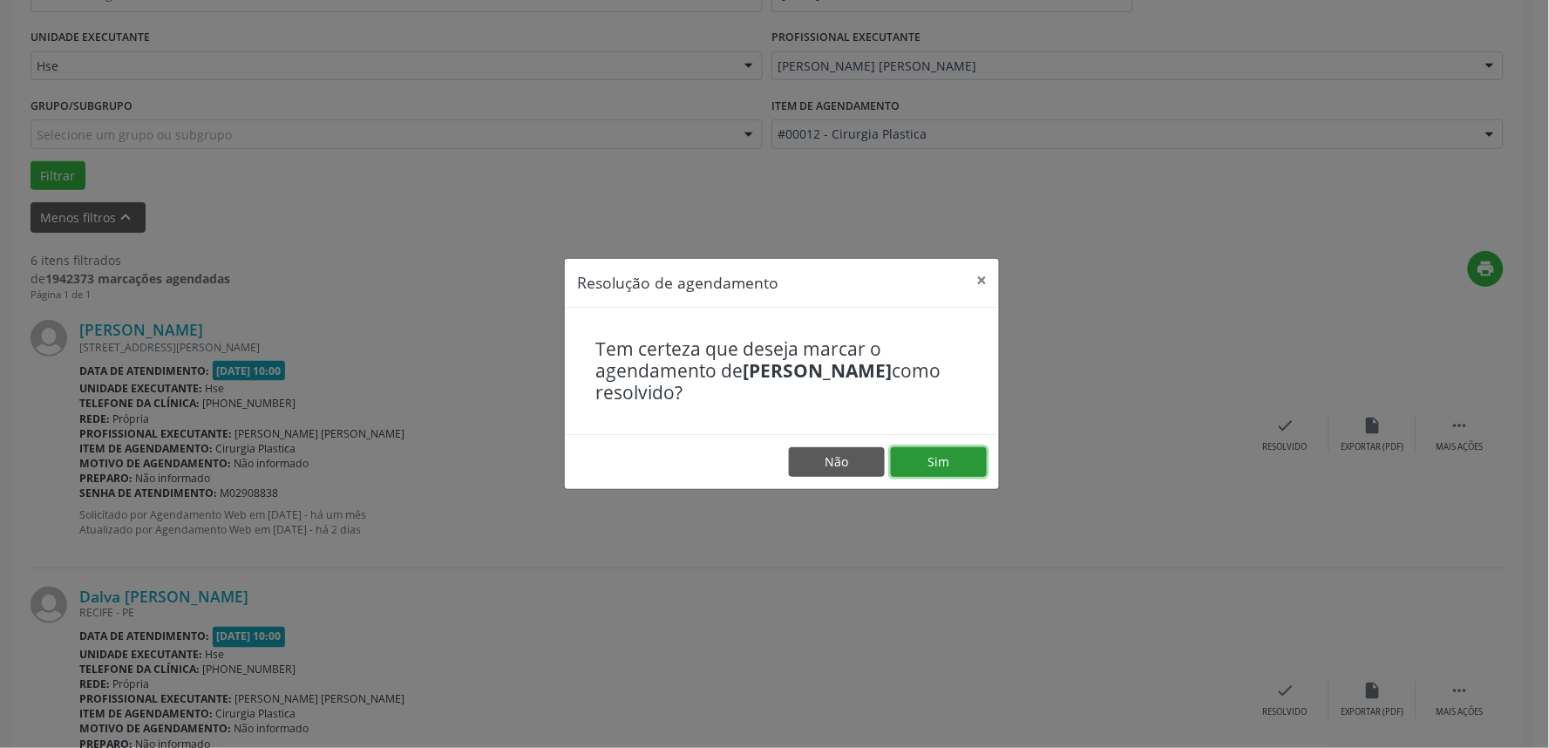
click at [933, 458] on button "Sim" at bounding box center [939, 462] width 96 height 30
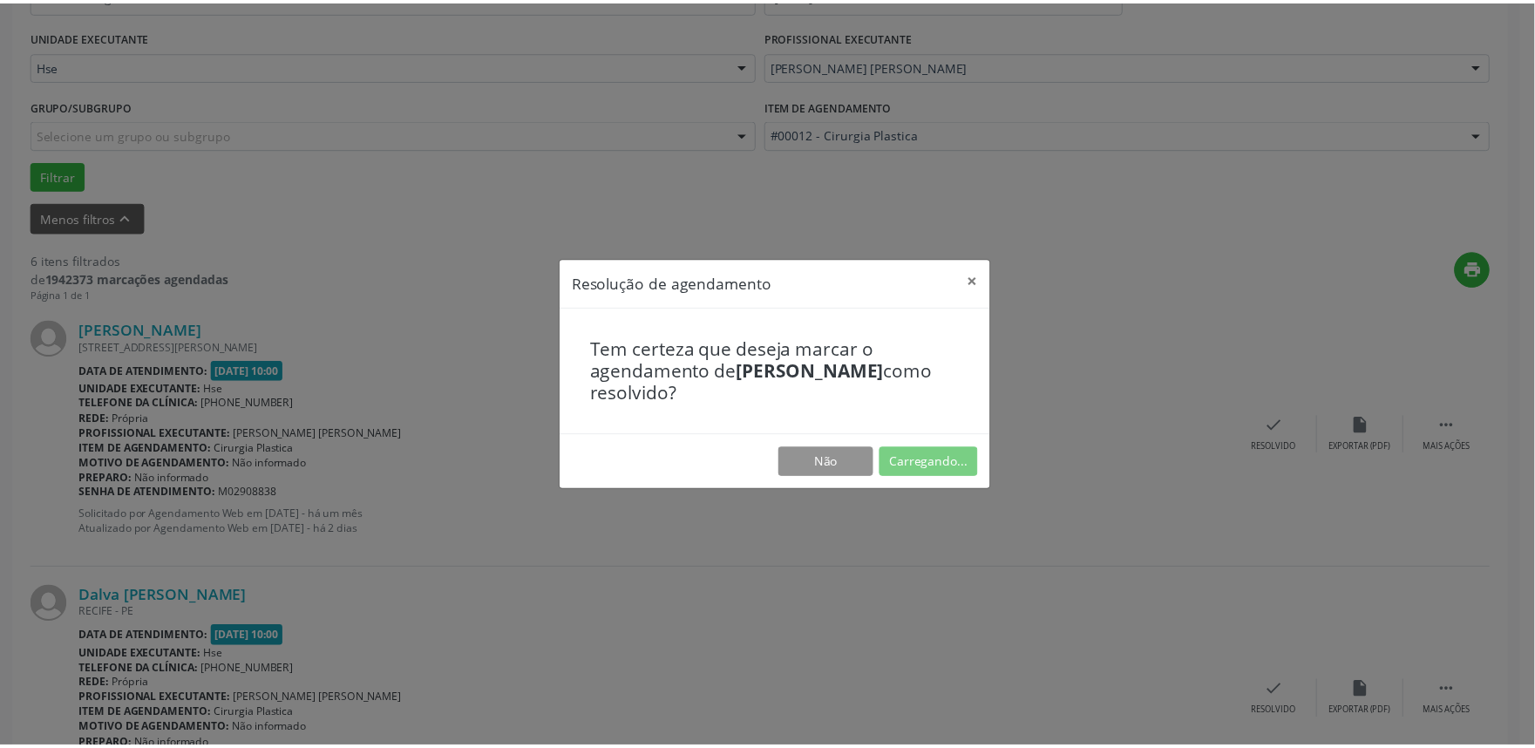
scroll to position [0, 0]
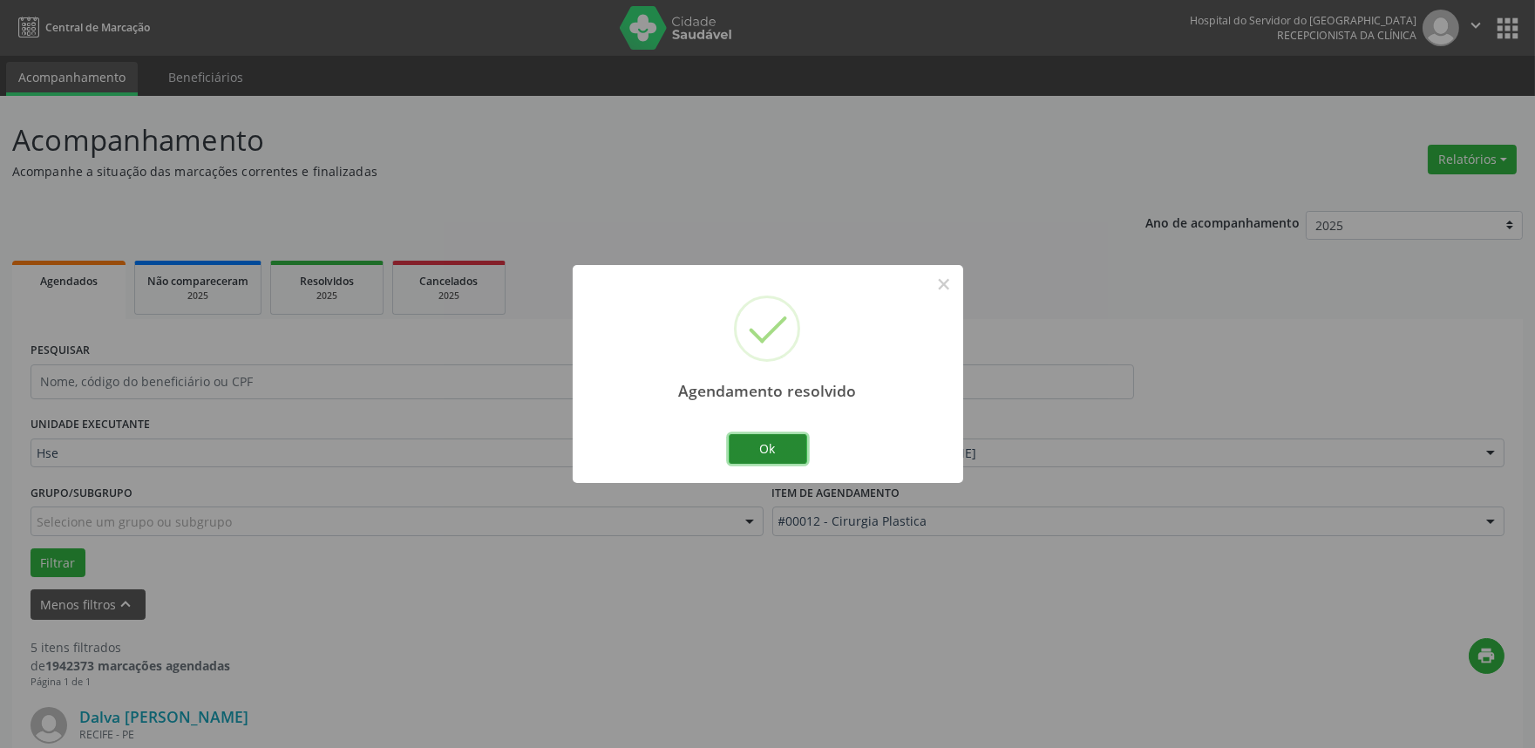
click at [779, 451] on button "Ok" at bounding box center [768, 449] width 78 height 30
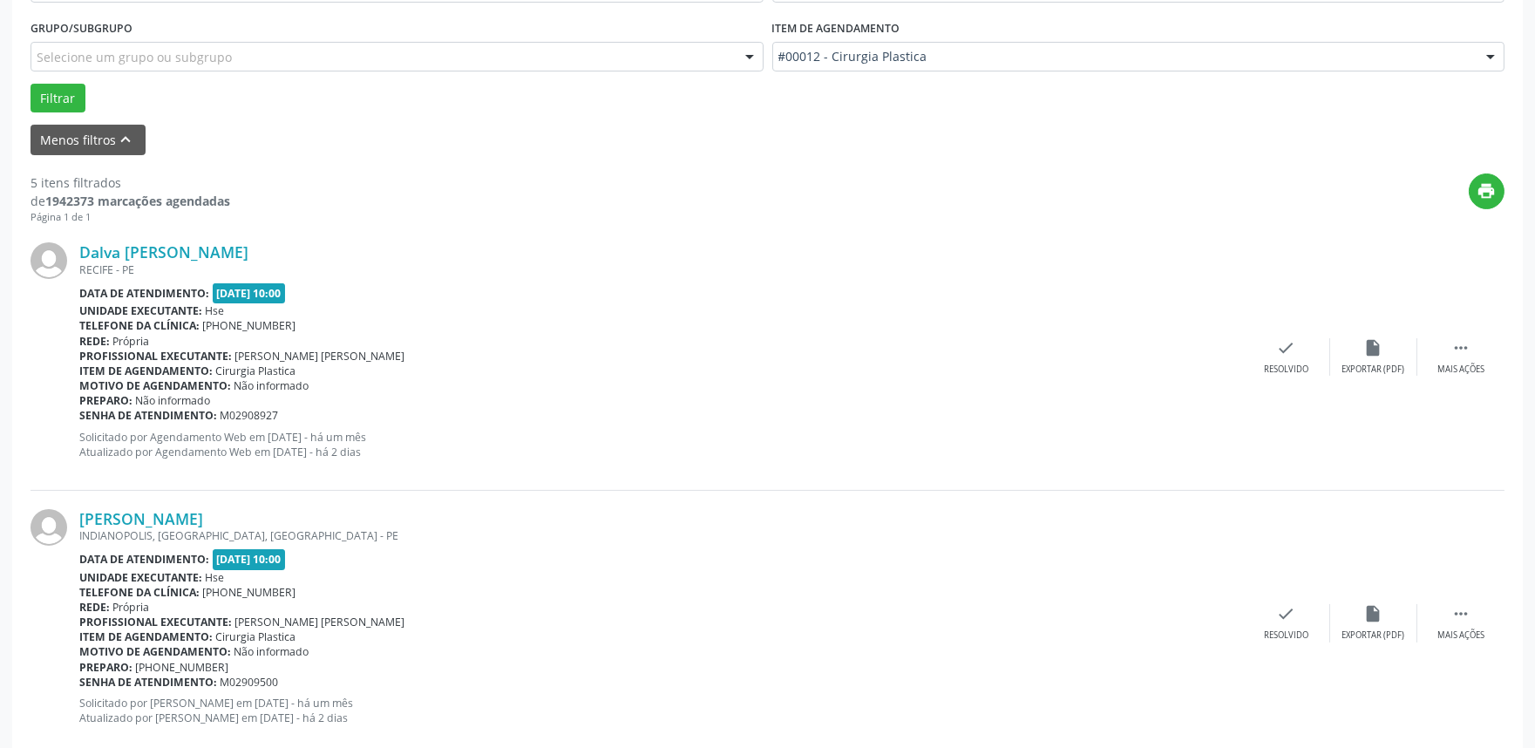
scroll to position [484, 0]
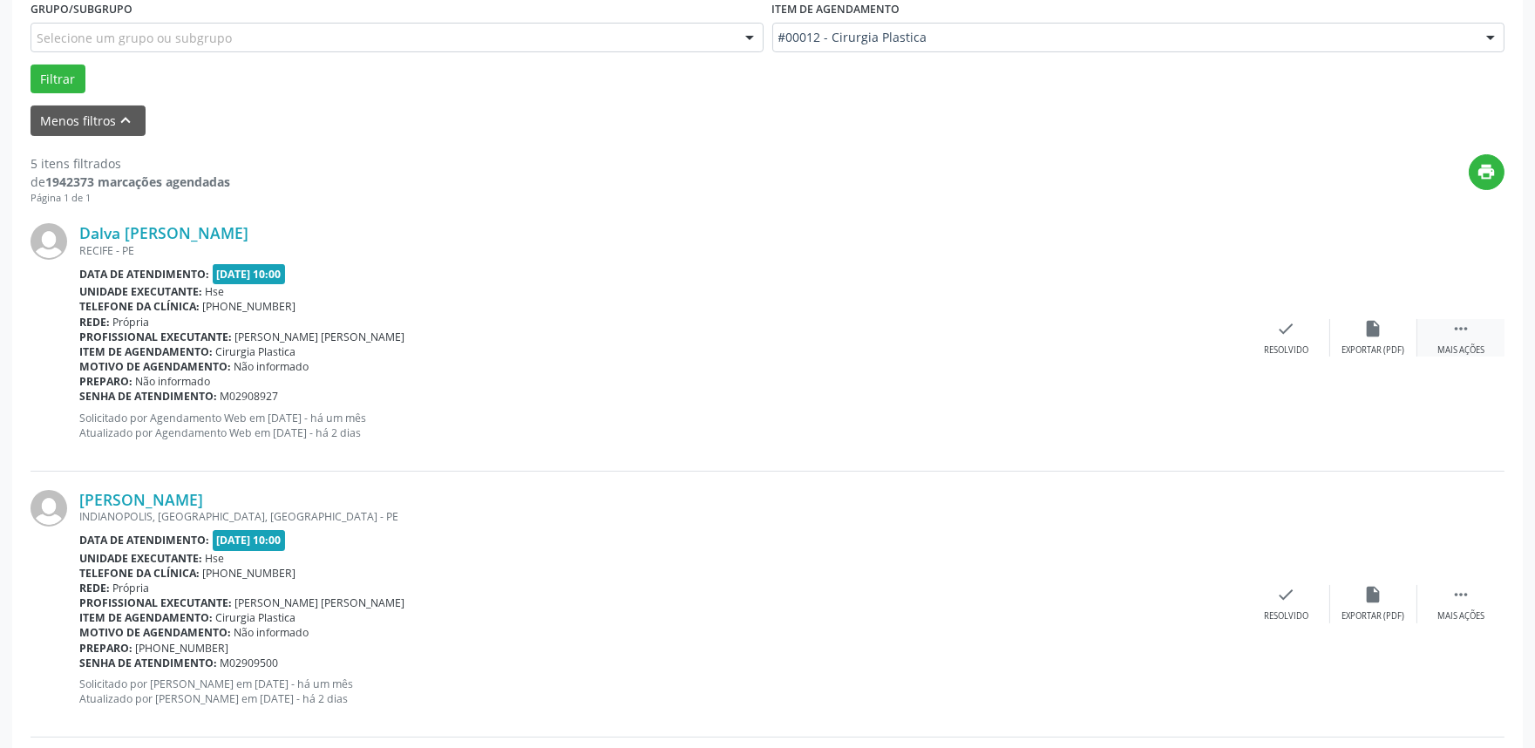
click at [1458, 332] on icon "" at bounding box center [1460, 328] width 19 height 19
click at [1344, 338] on div "alarm_off Não compareceu" at bounding box center [1373, 337] width 87 height 37
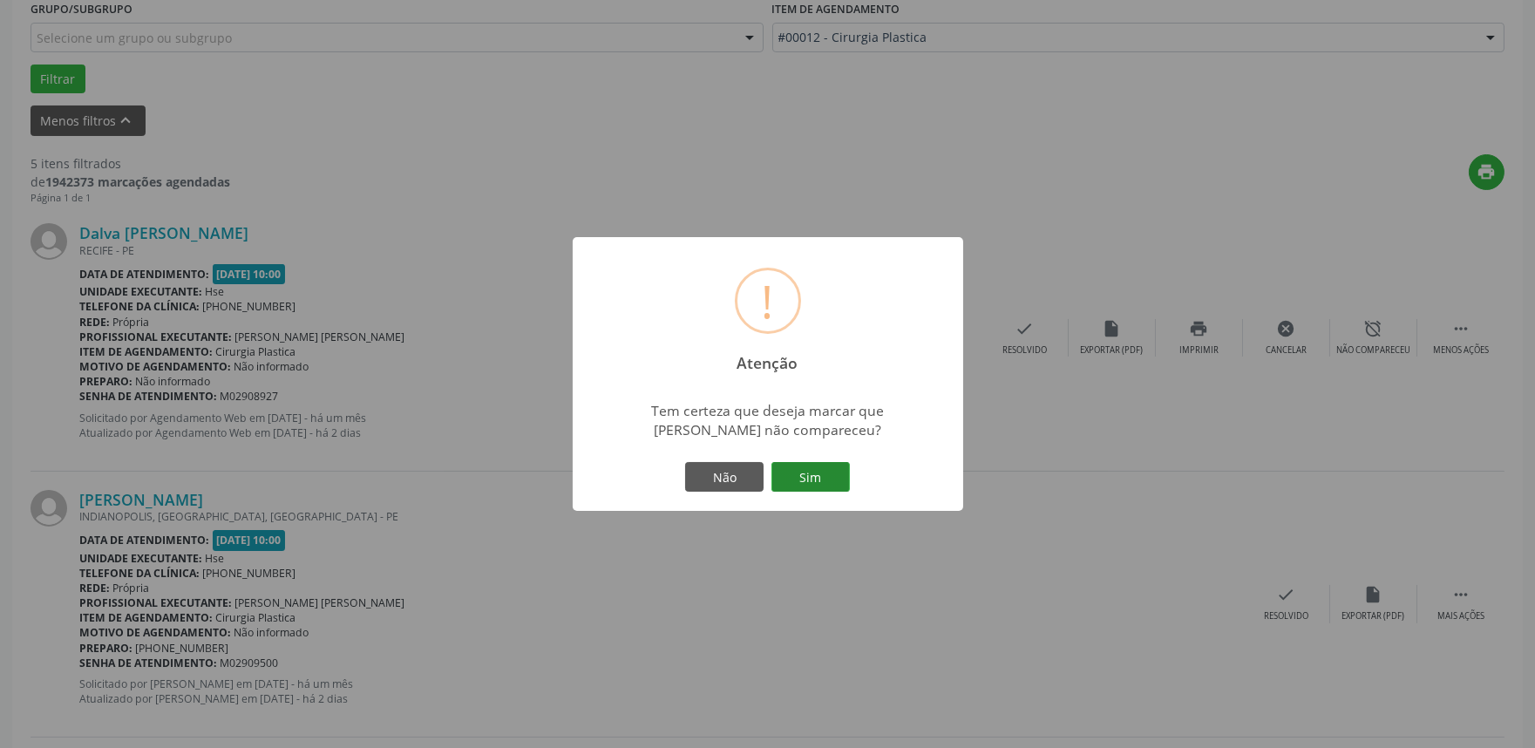
click at [823, 477] on button "Sim" at bounding box center [810, 477] width 78 height 30
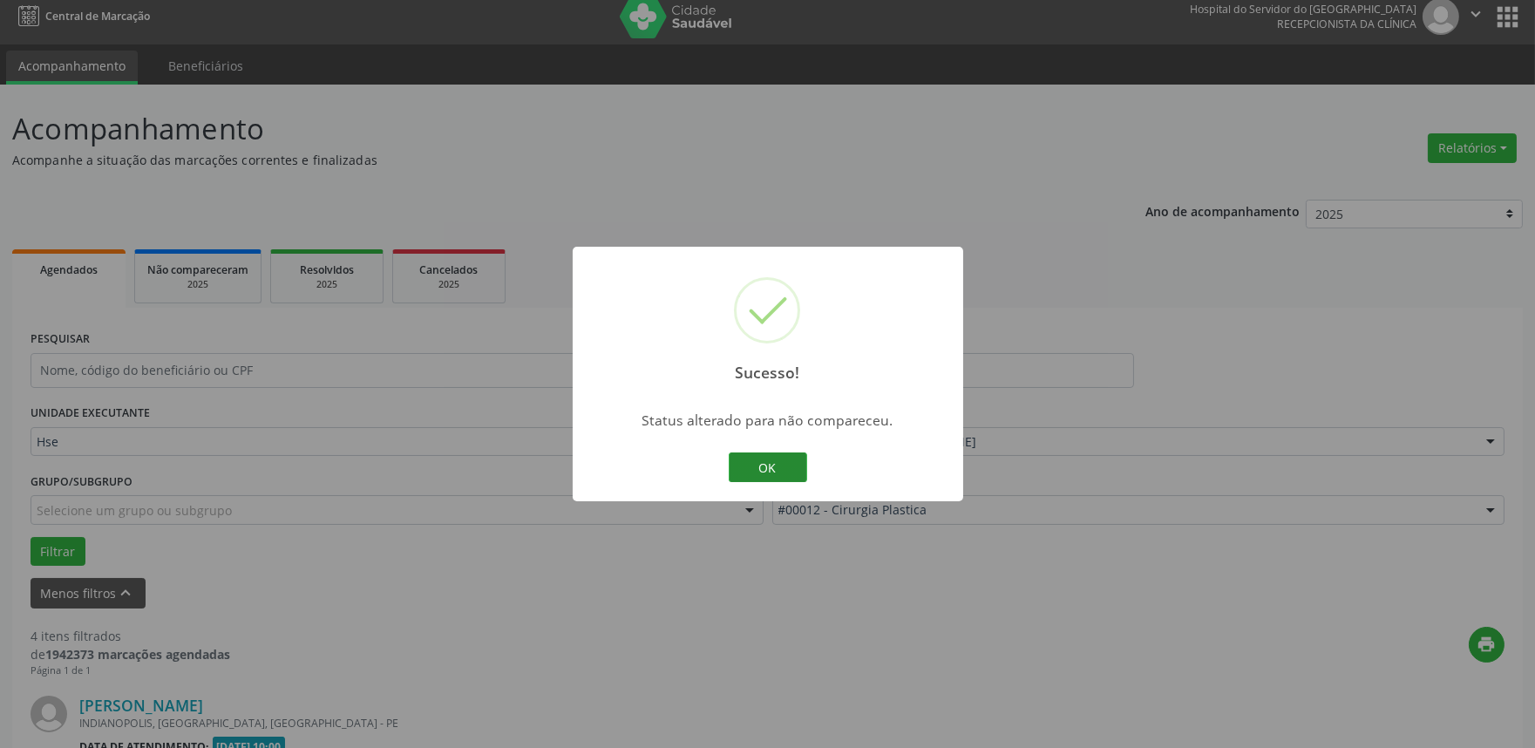
click at [773, 469] on button "OK" at bounding box center [768, 467] width 78 height 30
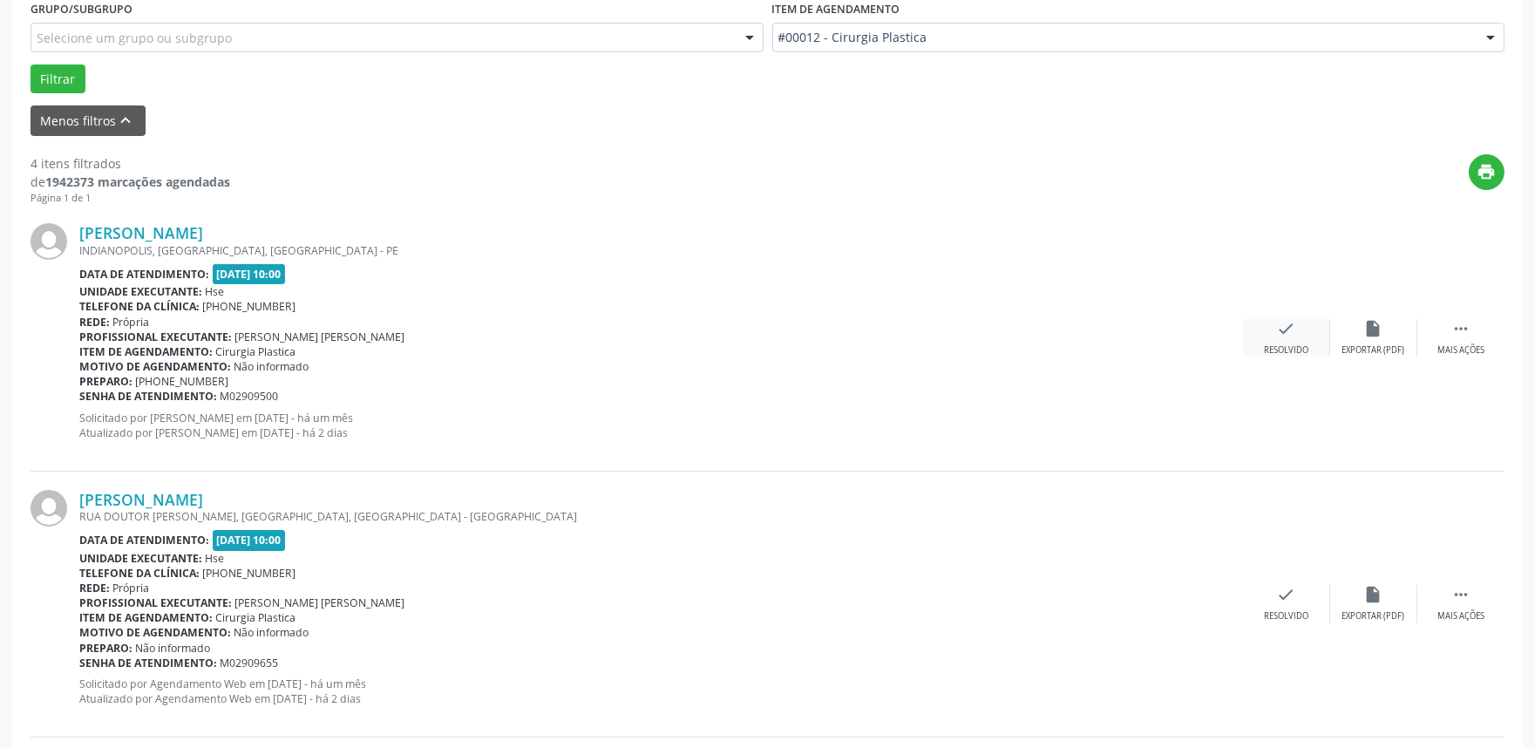
click at [1278, 330] on icon "check" at bounding box center [1286, 328] width 19 height 19
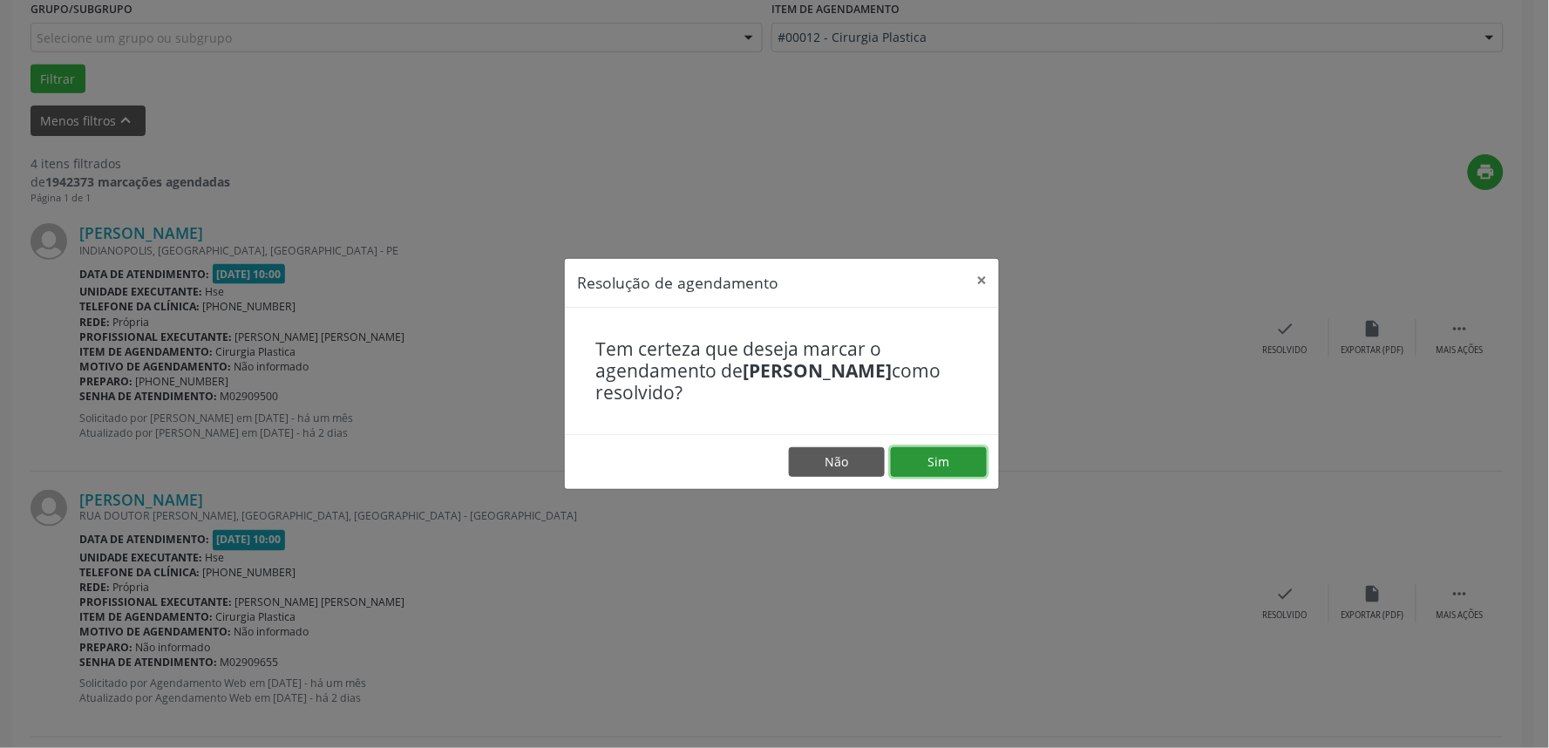
click at [957, 465] on button "Sim" at bounding box center [939, 462] width 96 height 30
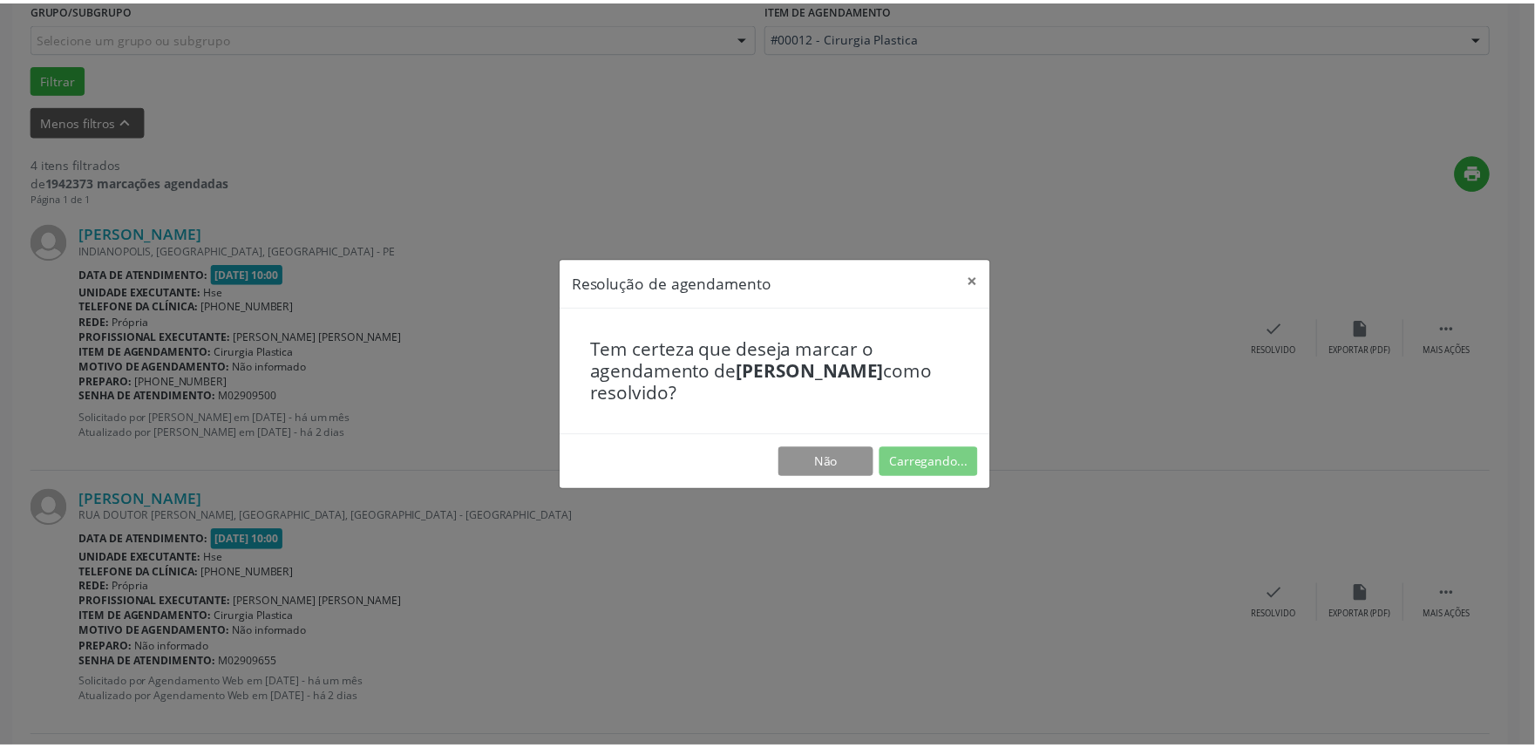
scroll to position [0, 0]
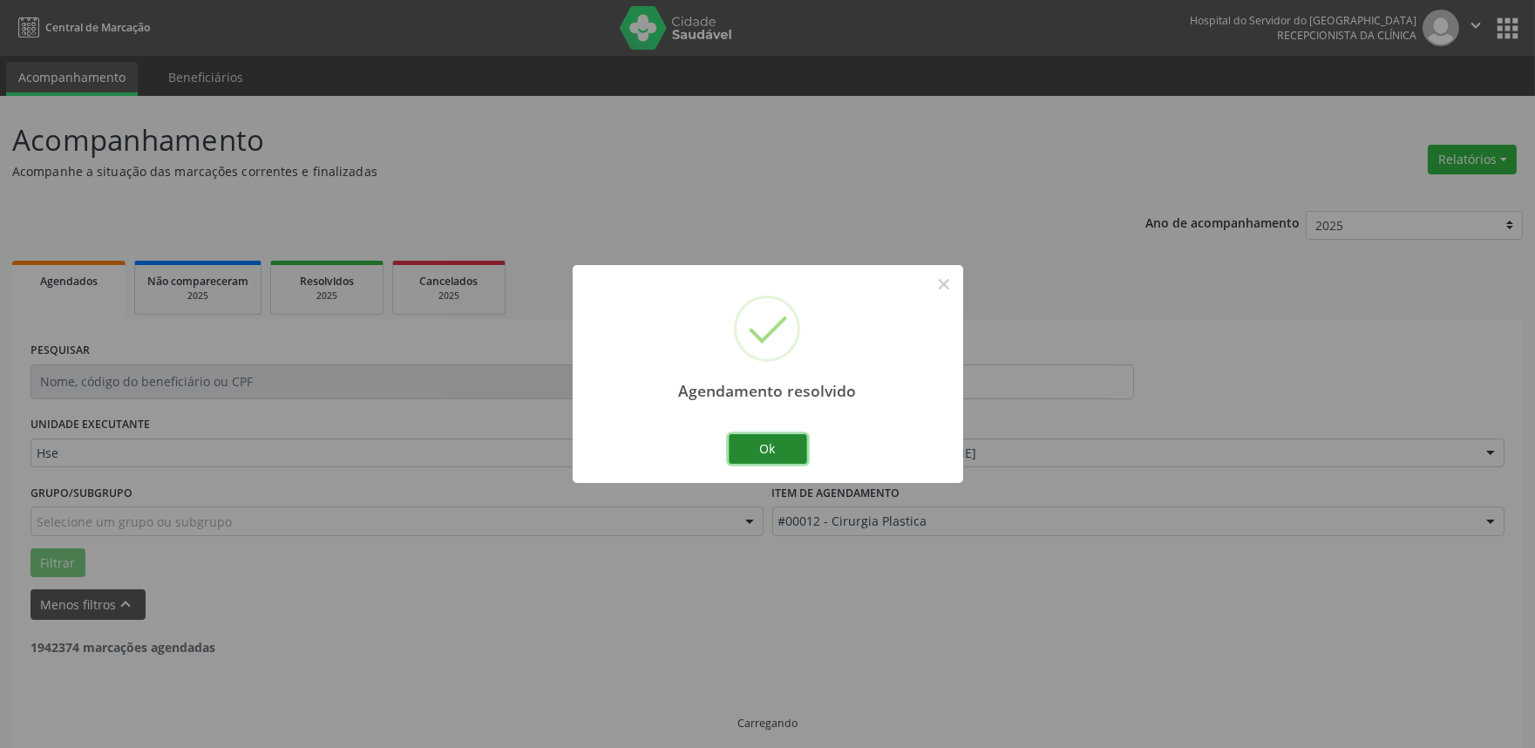
click at [786, 445] on button "Ok" at bounding box center [768, 449] width 78 height 30
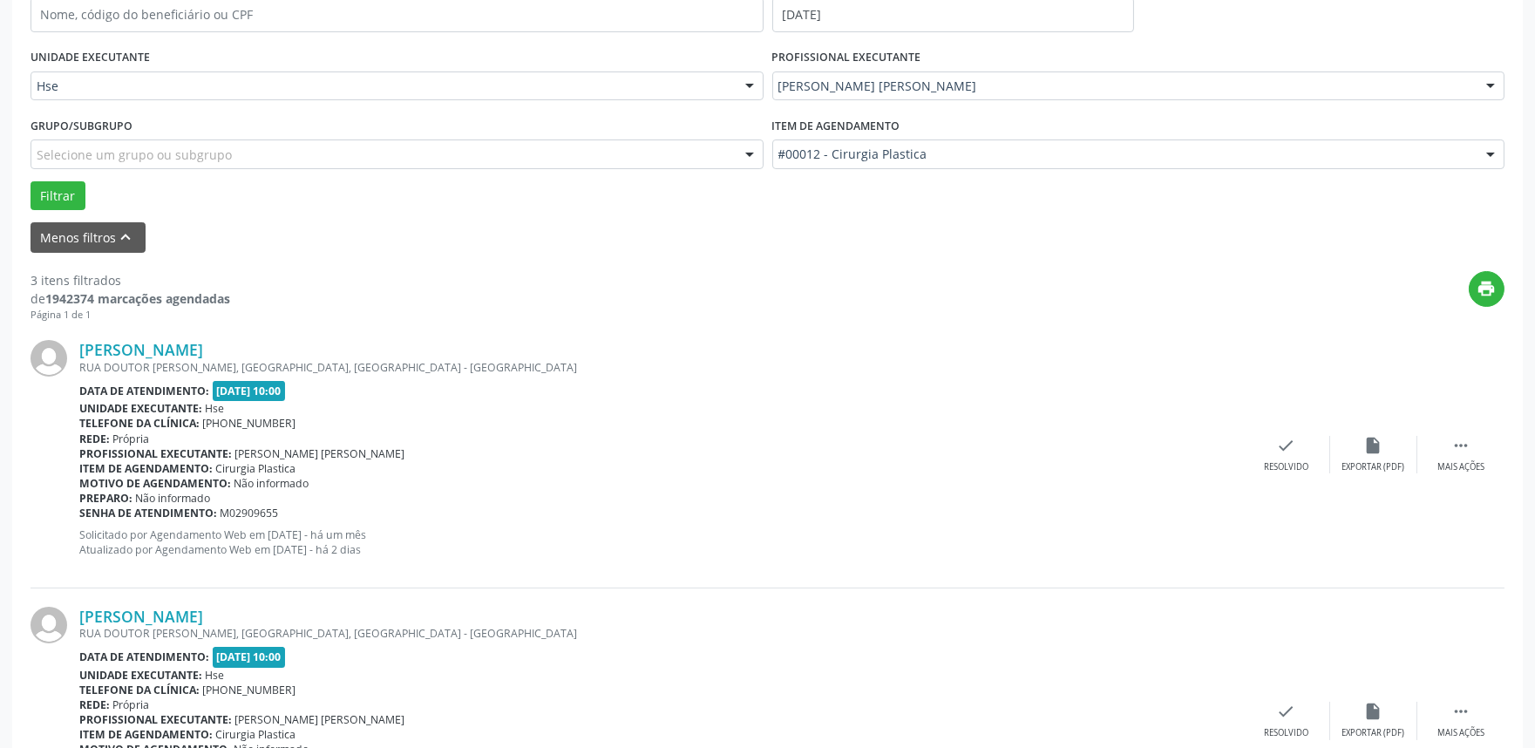
scroll to position [484, 0]
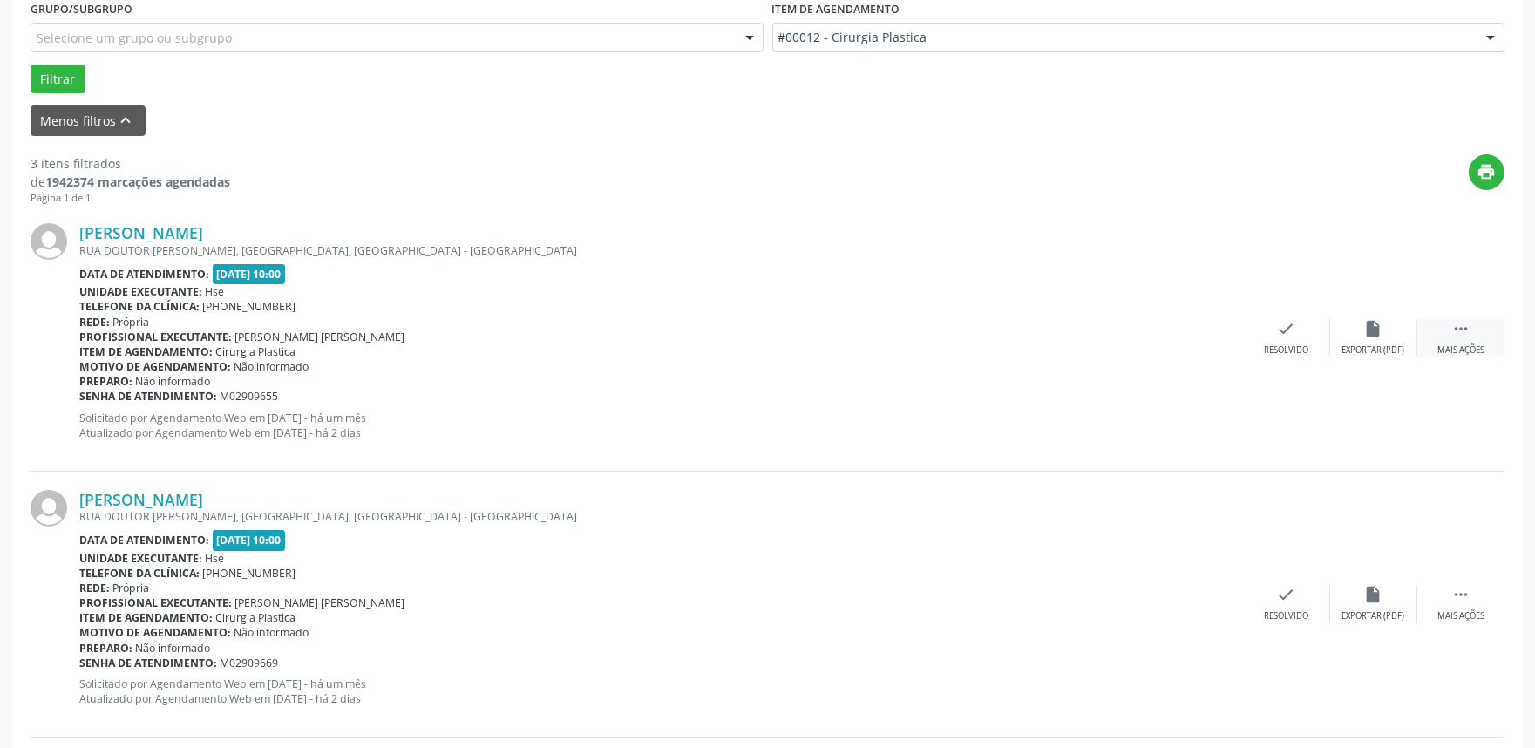
click at [1457, 337] on div " Mais ações" at bounding box center [1460, 337] width 87 height 37
click at [1364, 344] on div "Não compareceu" at bounding box center [1373, 350] width 74 height 12
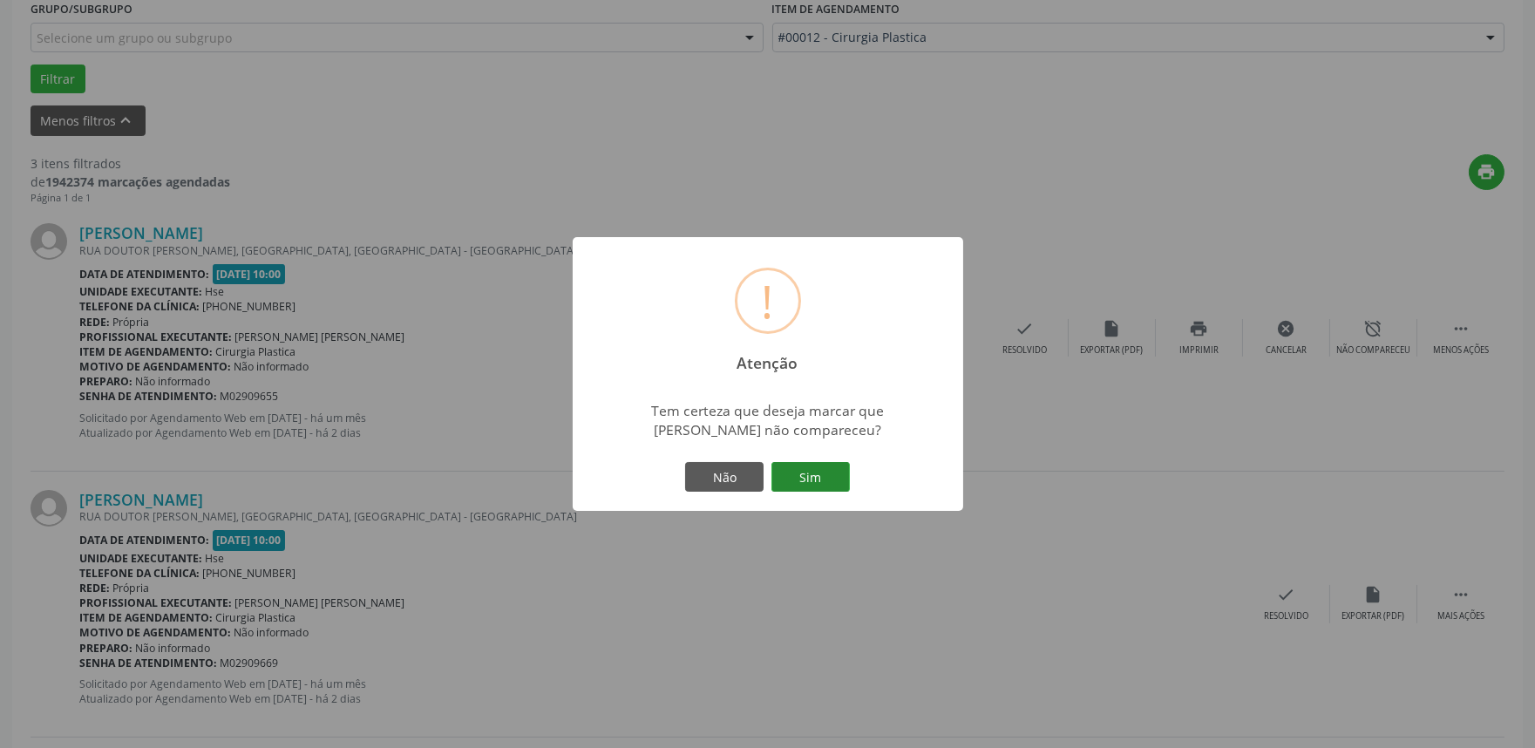
click at [816, 479] on button "Sim" at bounding box center [810, 477] width 78 height 30
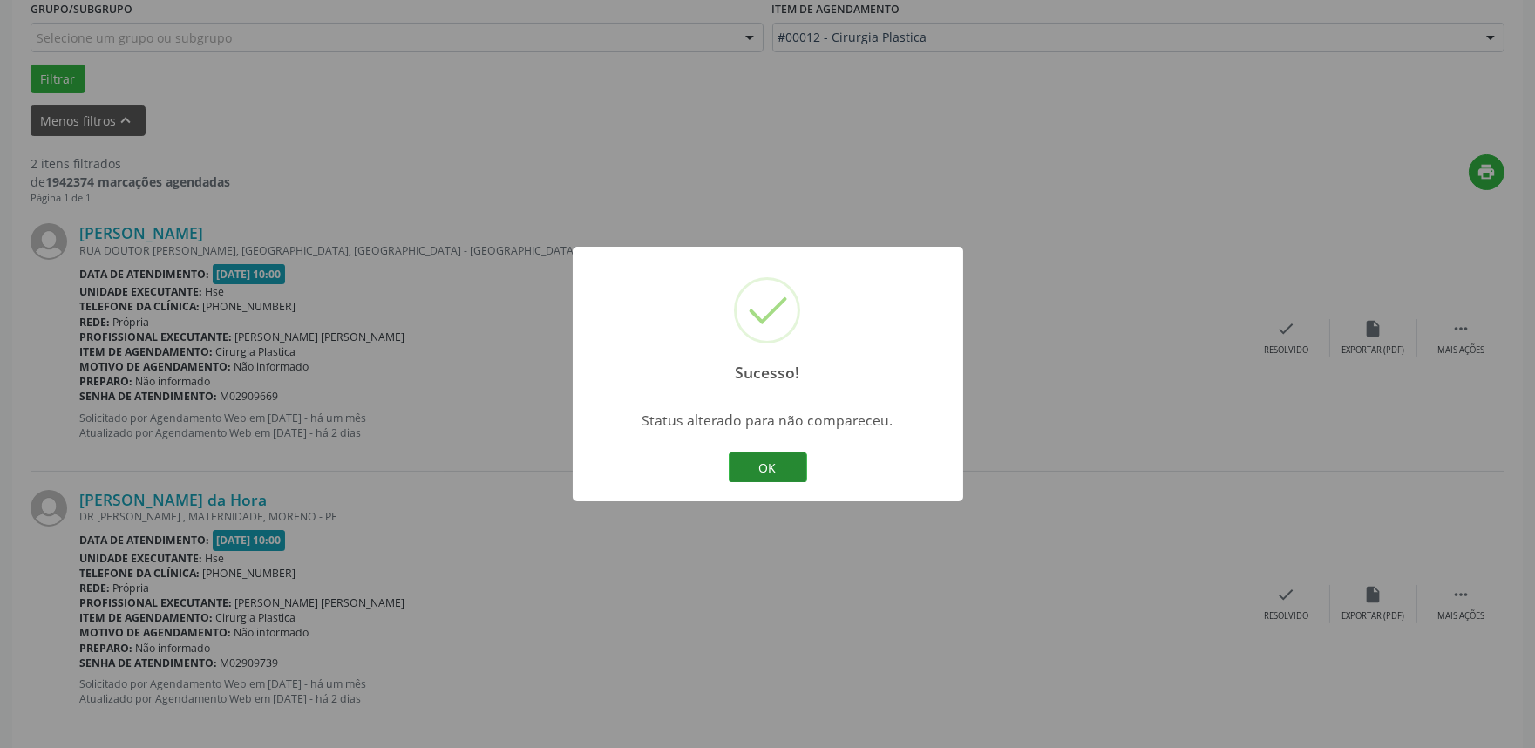
click at [771, 467] on button "OK" at bounding box center [768, 467] width 78 height 30
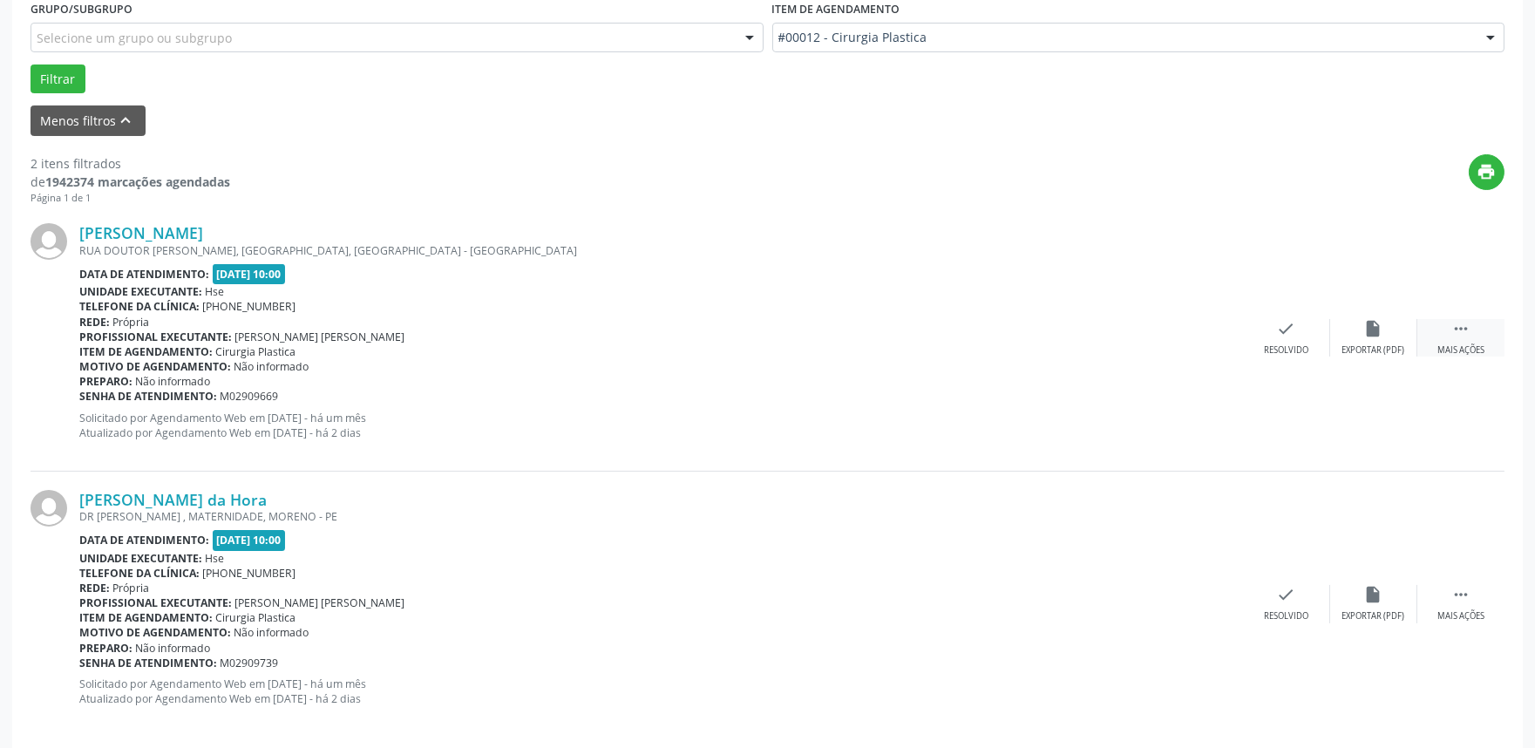
click at [1453, 331] on icon "" at bounding box center [1460, 328] width 19 height 19
click at [1351, 338] on div "alarm_off Não compareceu" at bounding box center [1373, 337] width 87 height 37
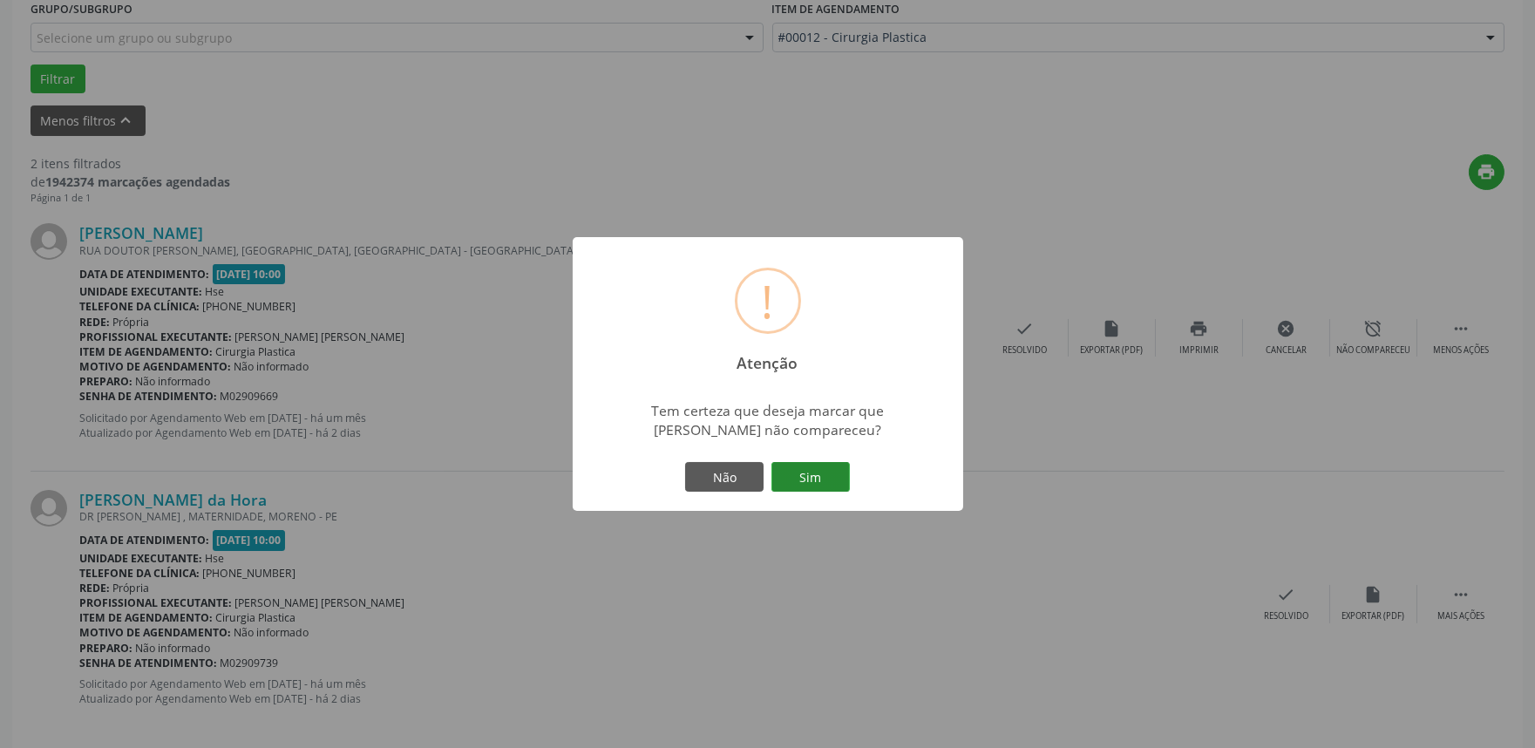
click at [823, 471] on button "Sim" at bounding box center [810, 477] width 78 height 30
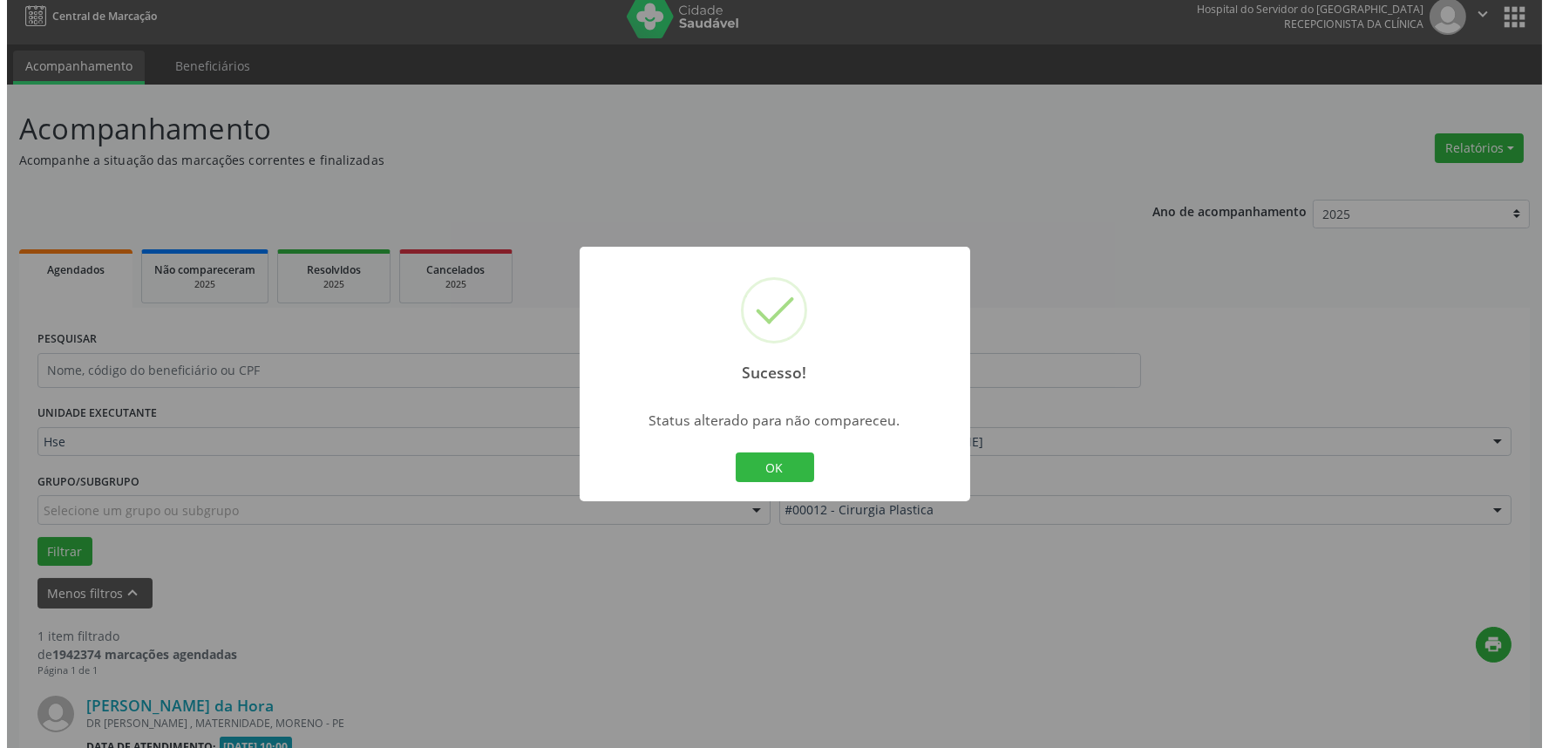
scroll to position [235, 0]
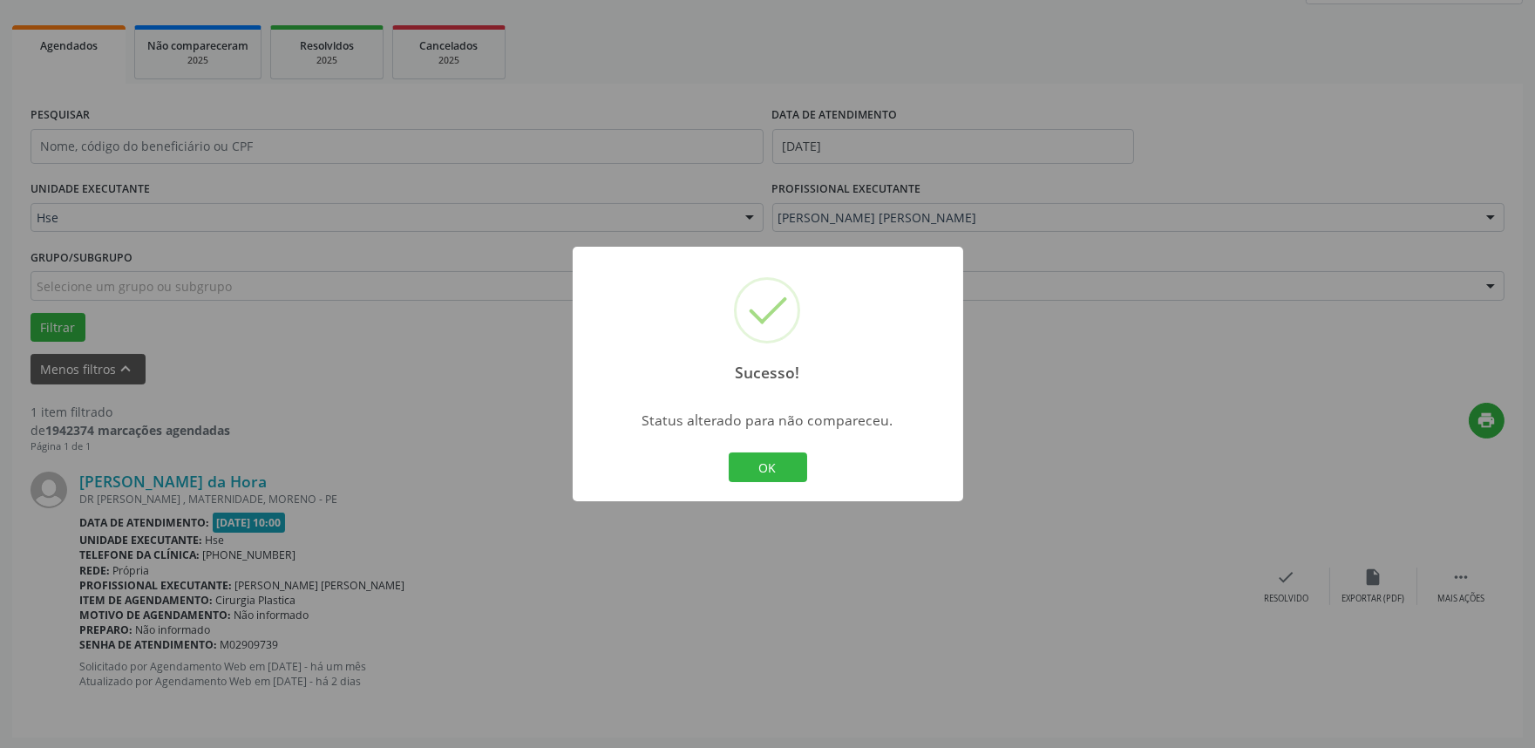
click at [761, 466] on button "OK" at bounding box center [768, 467] width 78 height 30
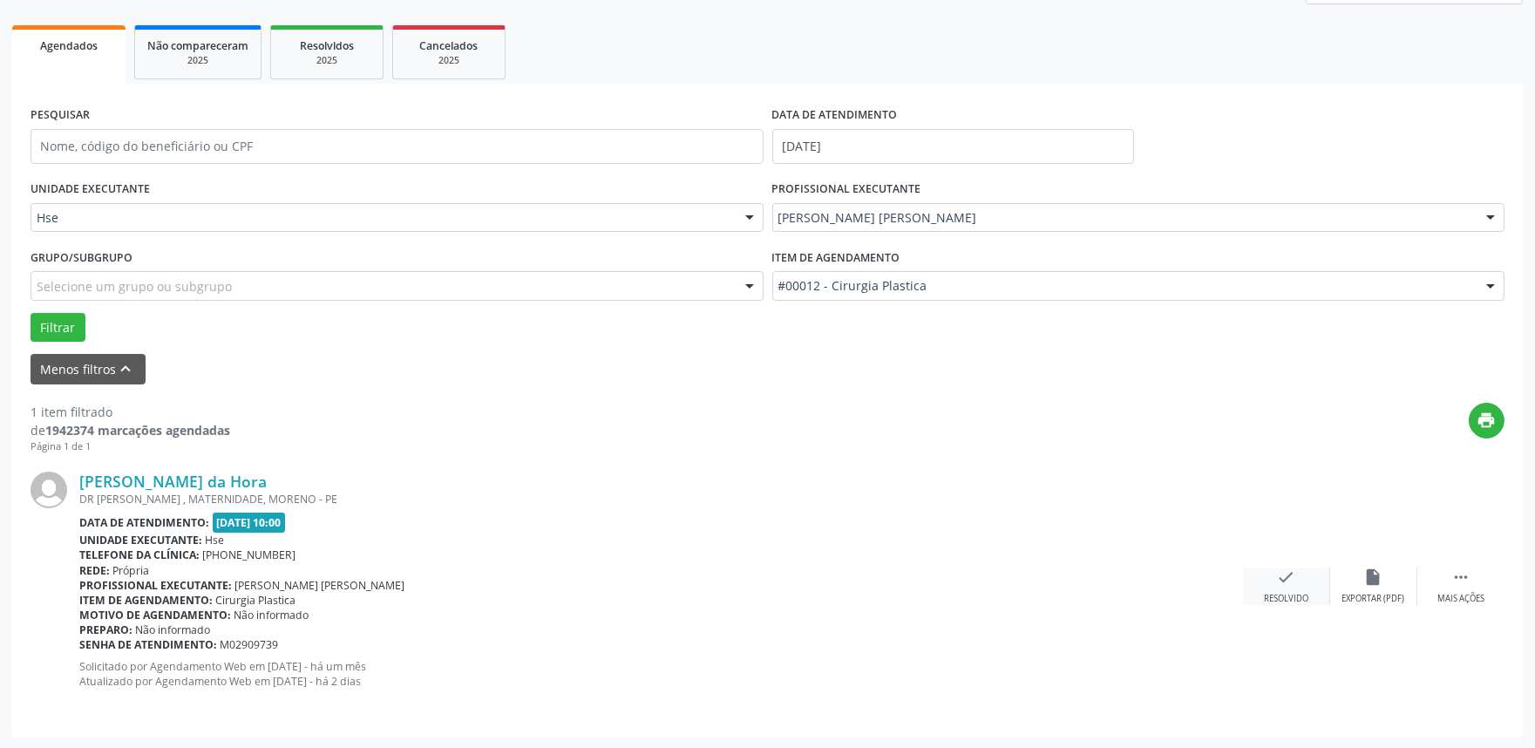
click at [1308, 579] on div "check Resolvido" at bounding box center [1286, 585] width 87 height 37
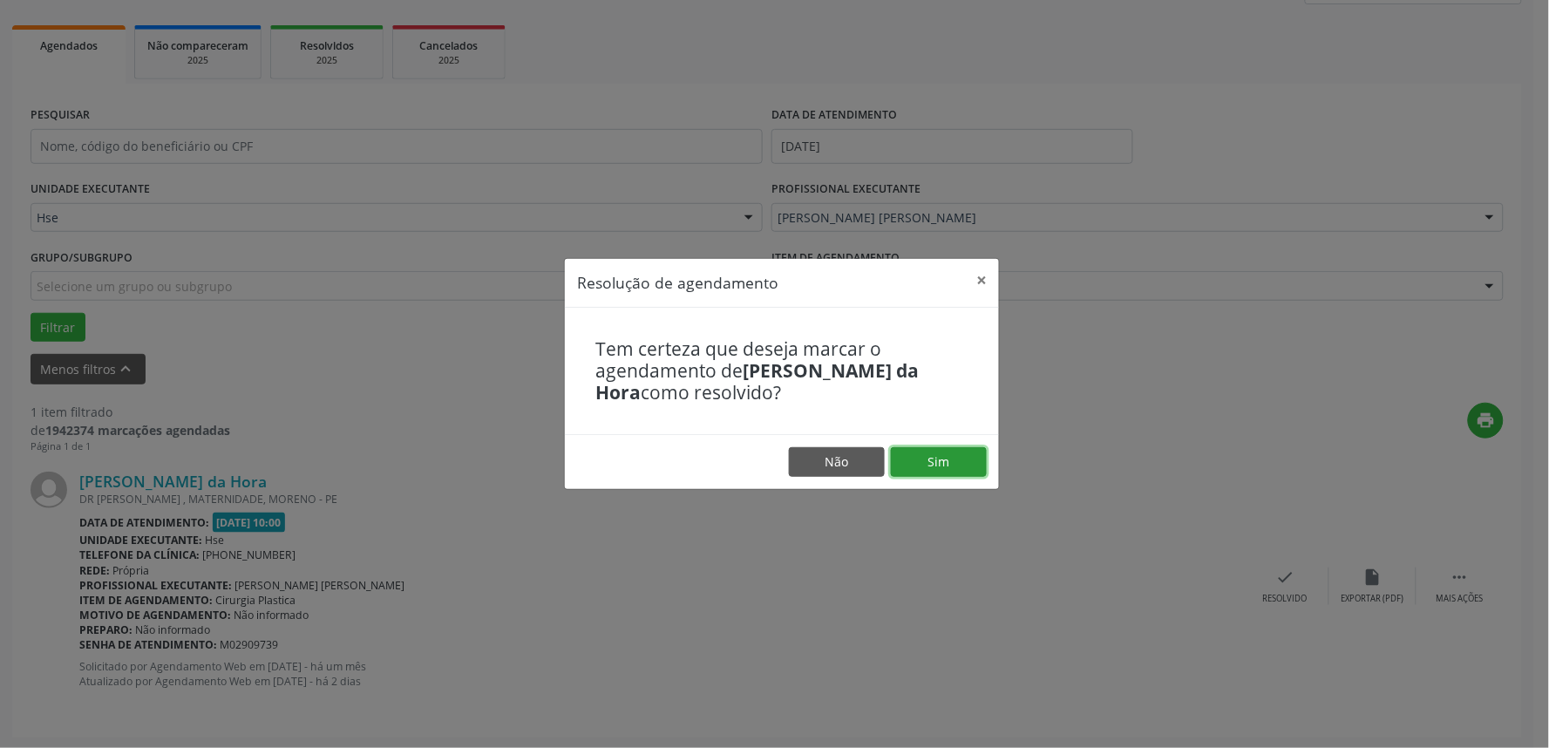
click at [957, 466] on button "Sim" at bounding box center [939, 462] width 96 height 30
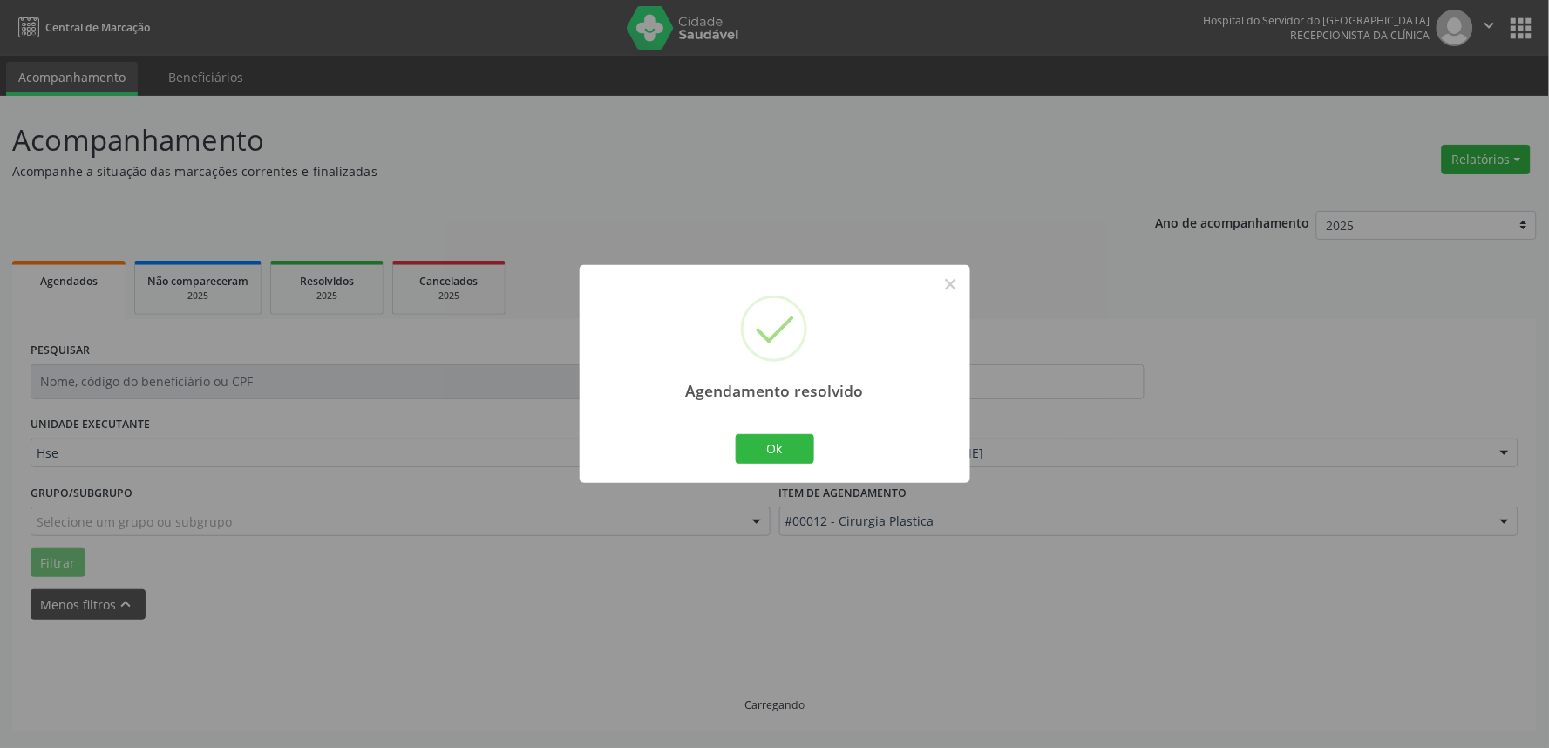
scroll to position [0, 0]
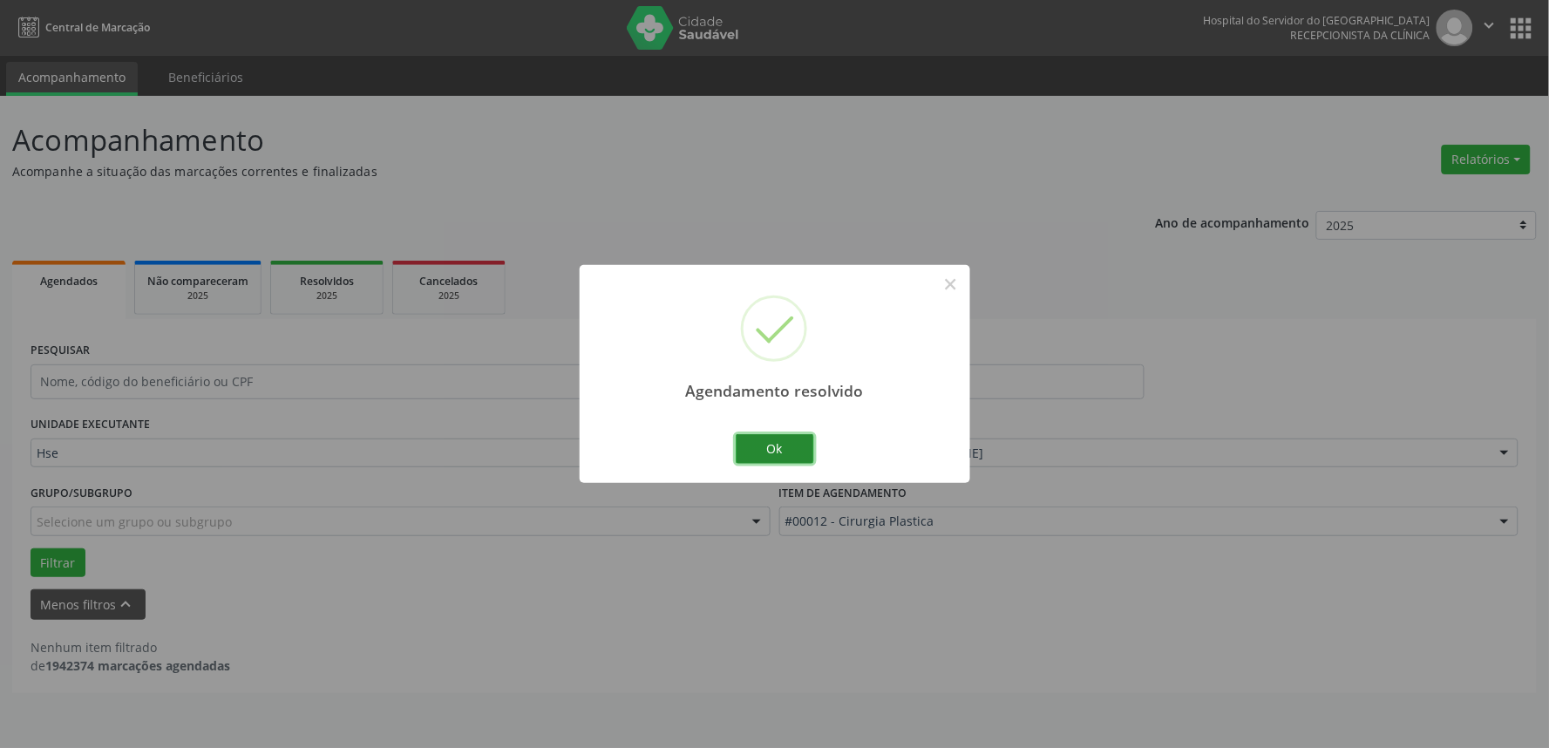
click at [770, 446] on button "Ok" at bounding box center [775, 449] width 78 height 30
